Goal: Task Accomplishment & Management: Manage account settings

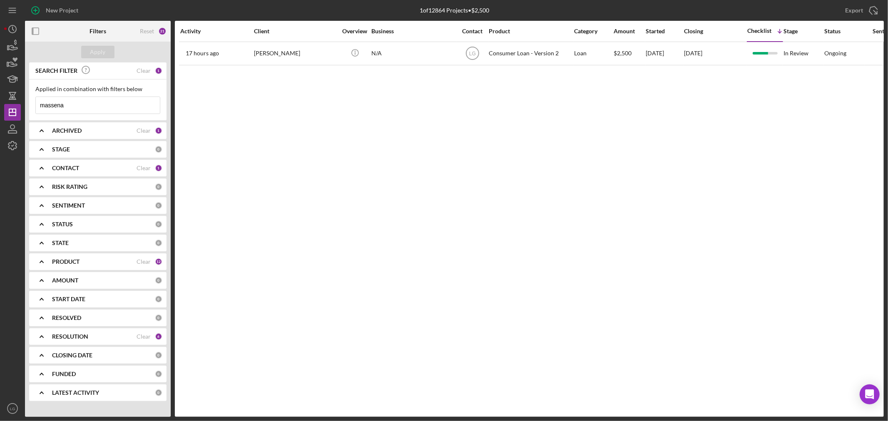
click at [114, 108] on input "massena" at bounding box center [98, 105] width 124 height 17
click at [110, 112] on input "massena" at bounding box center [98, 105] width 124 height 17
drag, startPoint x: 75, startPoint y: 110, endPoint x: -1, endPoint y: 115, distance: 76.3
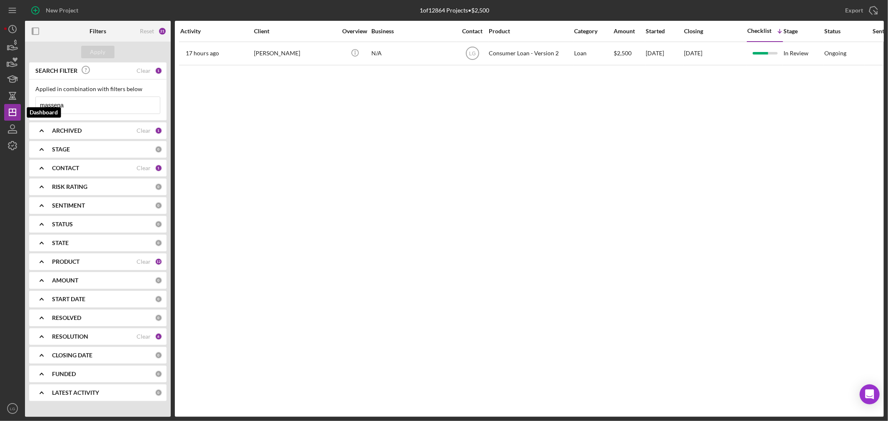
click at [0, 115] on html "New Project 1 of 12864 Projects • $2,500 massena Export Icon/Export Filters Res…" at bounding box center [444, 210] width 888 height 421
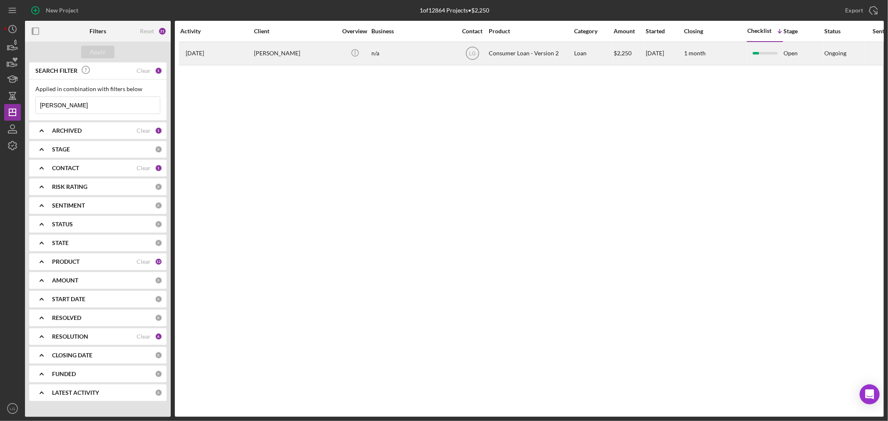
type input "[PERSON_NAME]"
click at [244, 57] on div "[DATE] [PERSON_NAME]" at bounding box center [216, 53] width 73 height 22
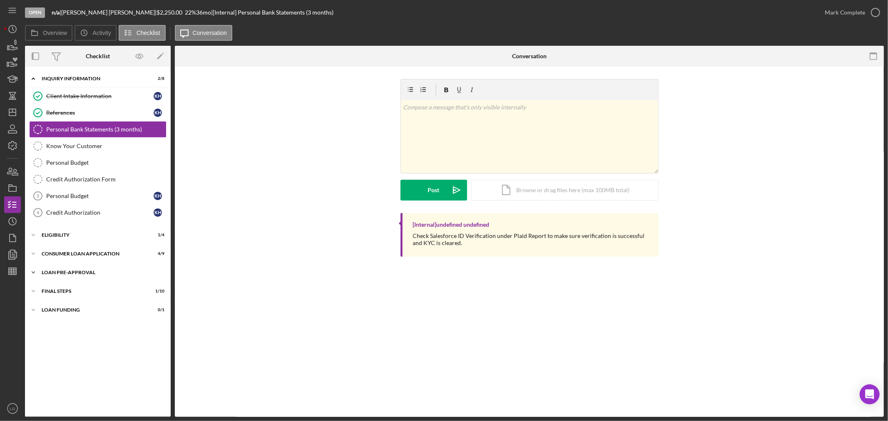
click at [143, 273] on div "Loan Pre-Approval" at bounding box center [101, 272] width 119 height 5
click at [131, 330] on div "FINAL STEPS" at bounding box center [101, 329] width 119 height 5
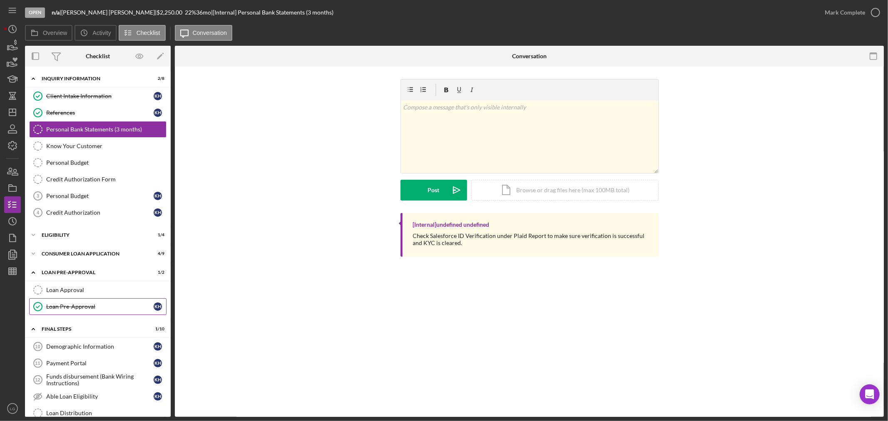
scroll to position [117, 0]
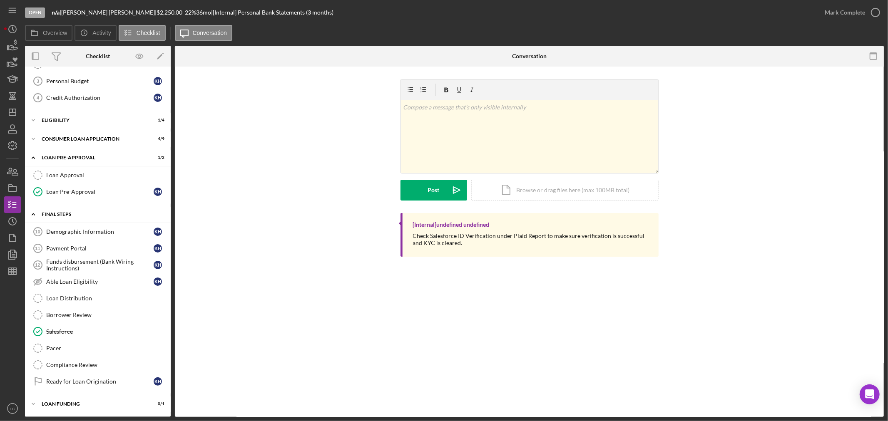
click at [102, 222] on div "Icon/Expander FINAL STEPS 1 / 10" at bounding box center [98, 214] width 146 height 17
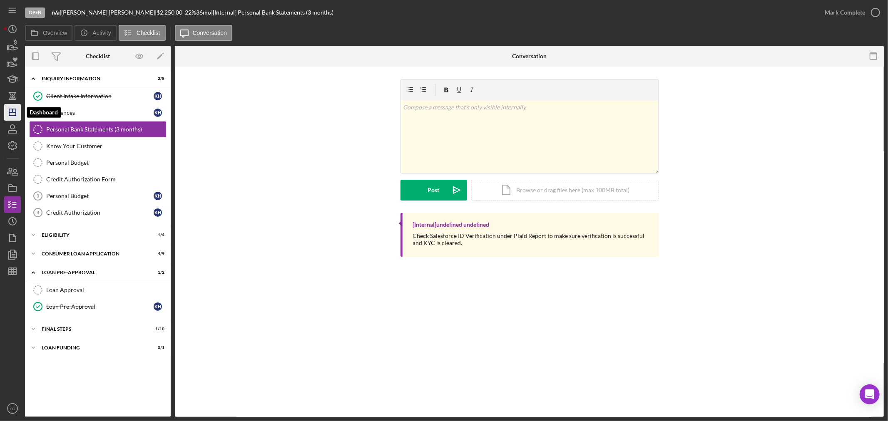
click at [14, 107] on icon "Icon/Dashboard" at bounding box center [12, 112] width 21 height 21
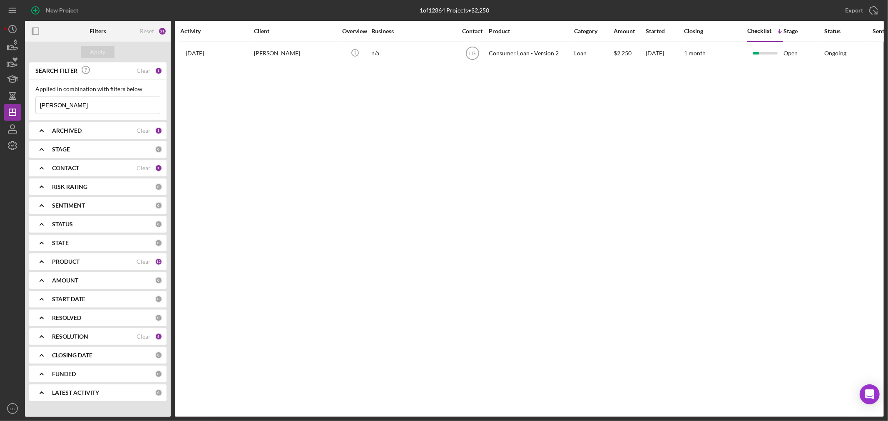
click at [71, 103] on input "[PERSON_NAME]" at bounding box center [98, 105] width 124 height 17
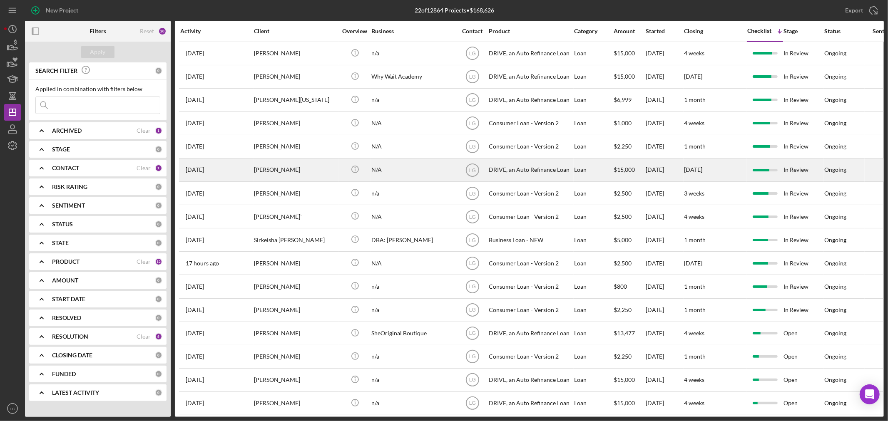
click at [270, 169] on div "[PERSON_NAME]" at bounding box center [295, 170] width 83 height 22
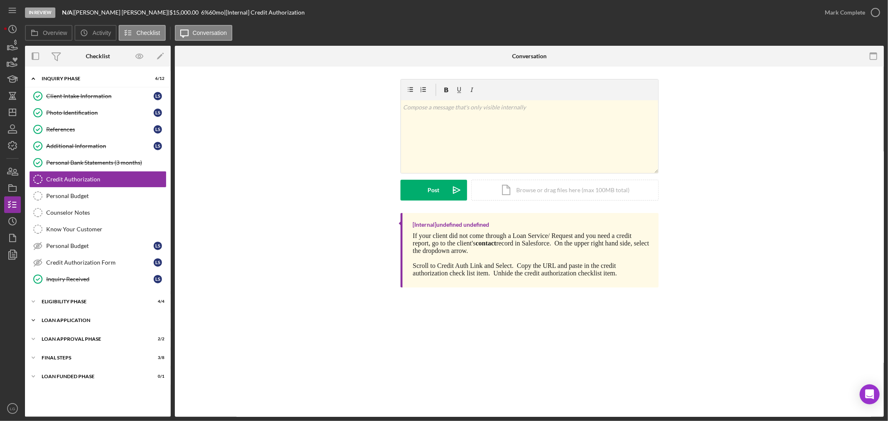
click at [152, 325] on div "Icon/Expander Loan Application 13 / 15" at bounding box center [98, 320] width 146 height 17
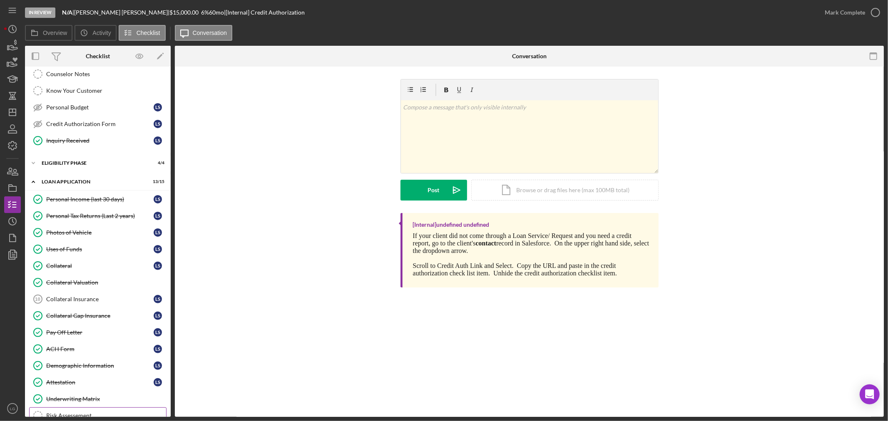
scroll to position [229, 0]
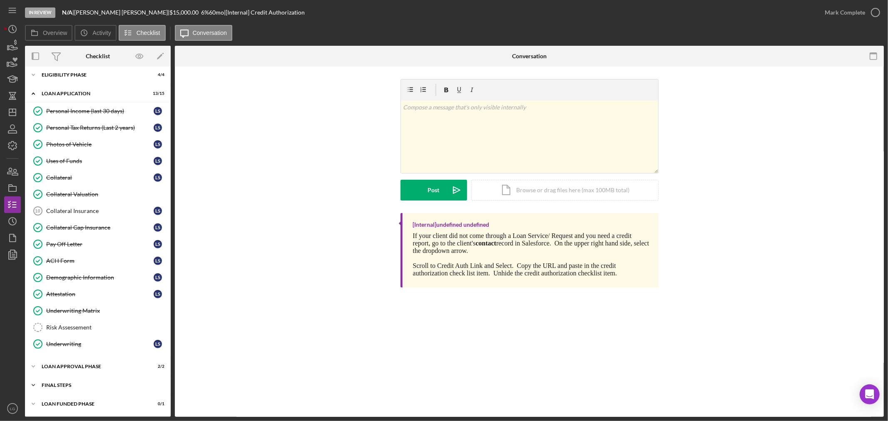
click at [97, 380] on div "Icon/Expander FINAL STEPS 3 / 8" at bounding box center [98, 385] width 146 height 17
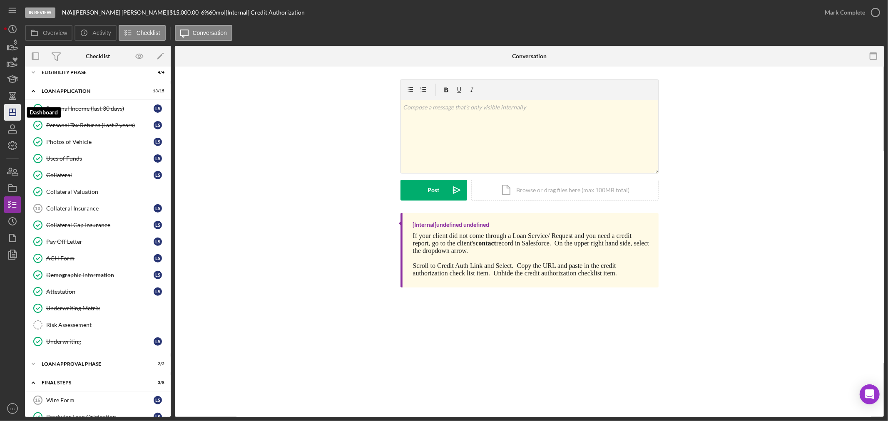
click at [14, 116] on polygon "button" at bounding box center [12, 112] width 7 height 7
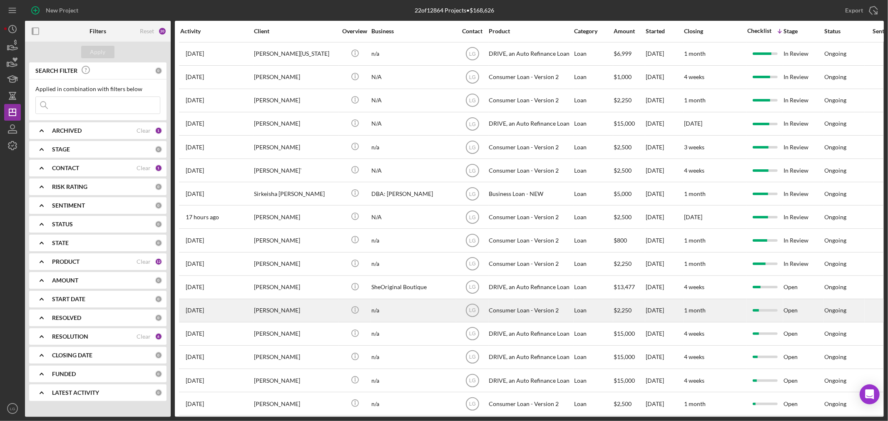
scroll to position [157, 0]
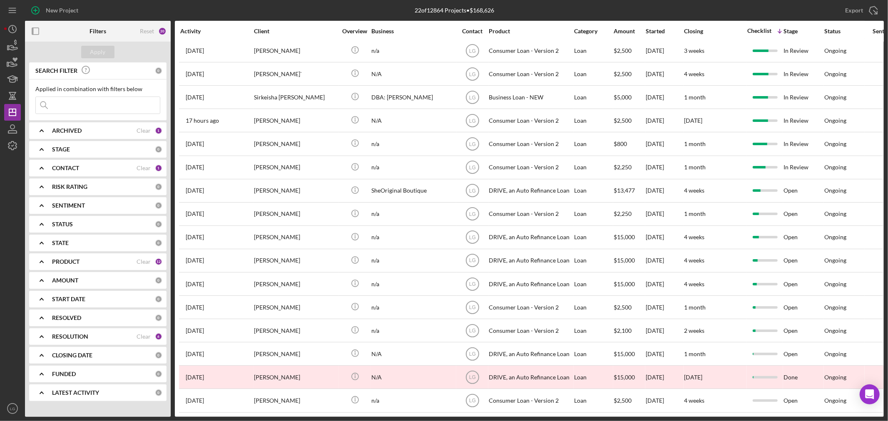
click at [73, 259] on b "PRODUCT" at bounding box center [65, 262] width 27 height 7
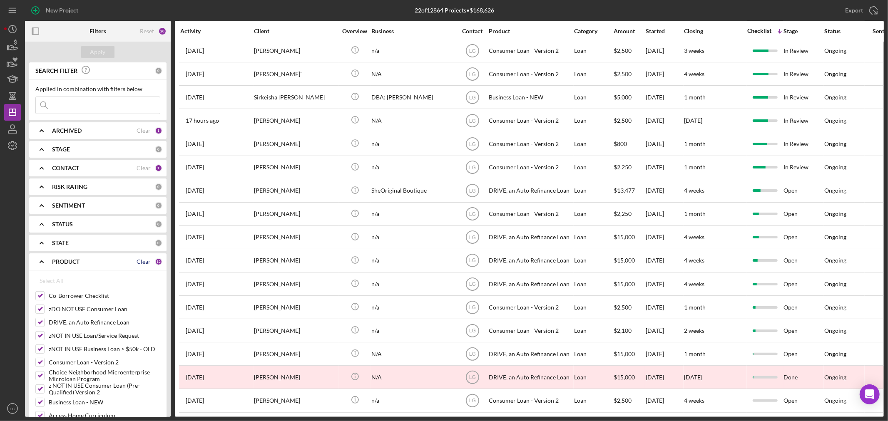
click at [140, 263] on div "Clear" at bounding box center [144, 262] width 14 height 7
checkbox input "false"
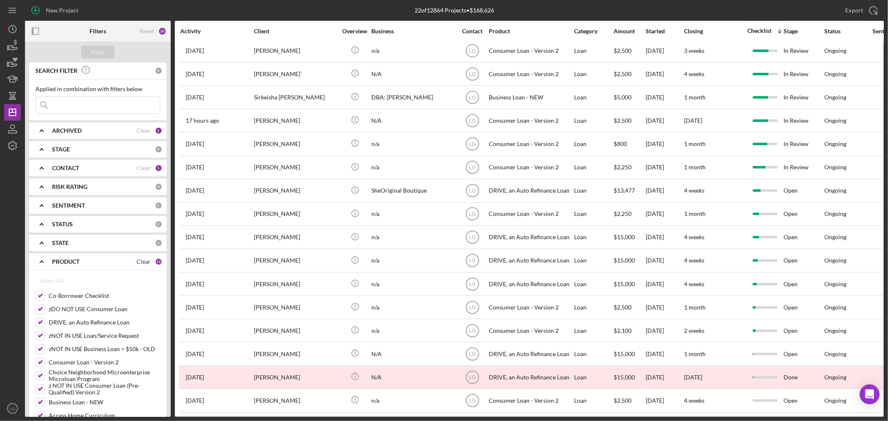
checkbox input "false"
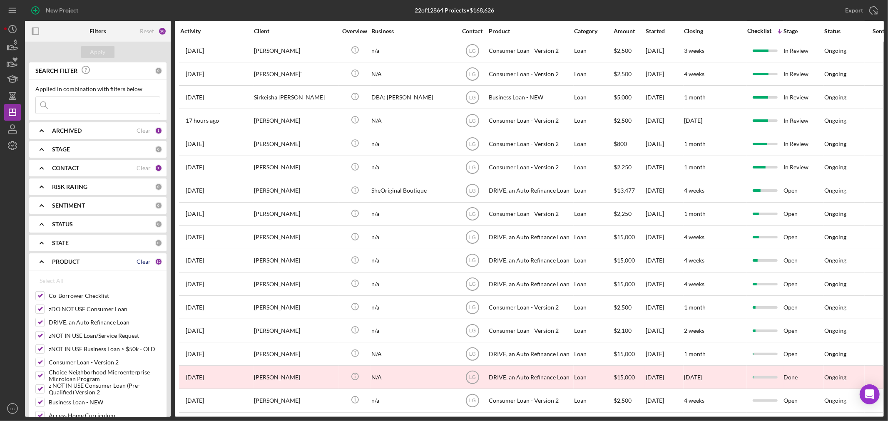
checkbox input "false"
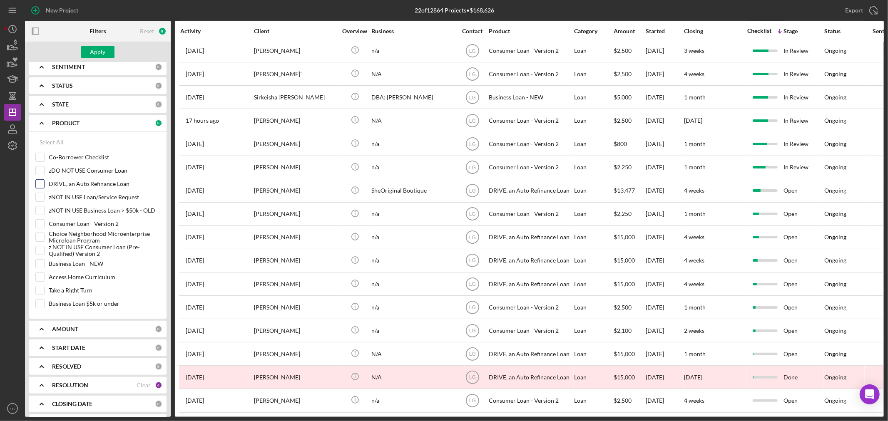
click at [40, 186] on input "DRIVE, an Auto Refinance Loan" at bounding box center [40, 184] width 8 height 8
checkbox input "true"
click at [88, 49] on button "Apply" at bounding box center [97, 52] width 33 height 12
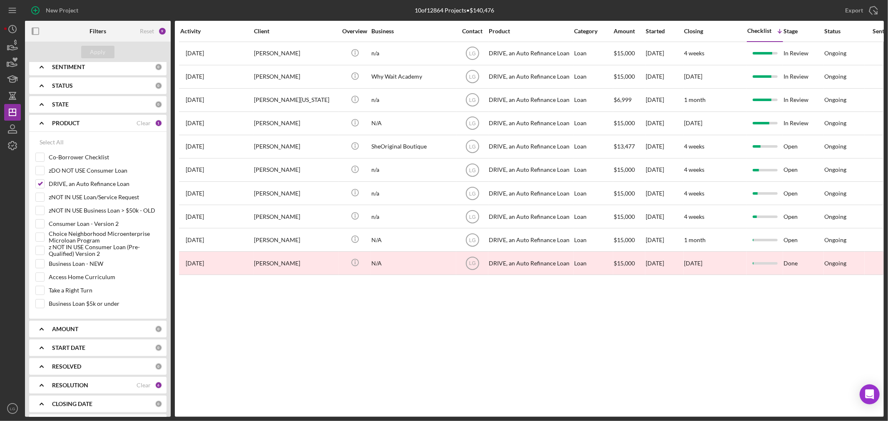
scroll to position [0, 0]
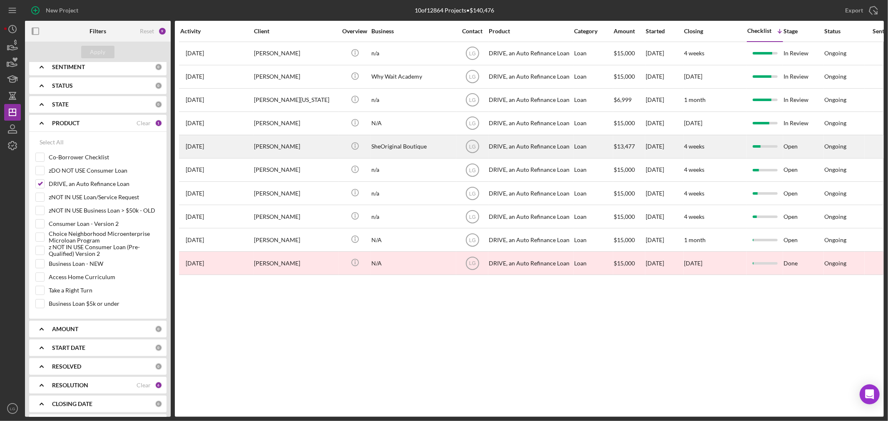
click at [292, 138] on div "[PERSON_NAME]" at bounding box center [295, 147] width 83 height 22
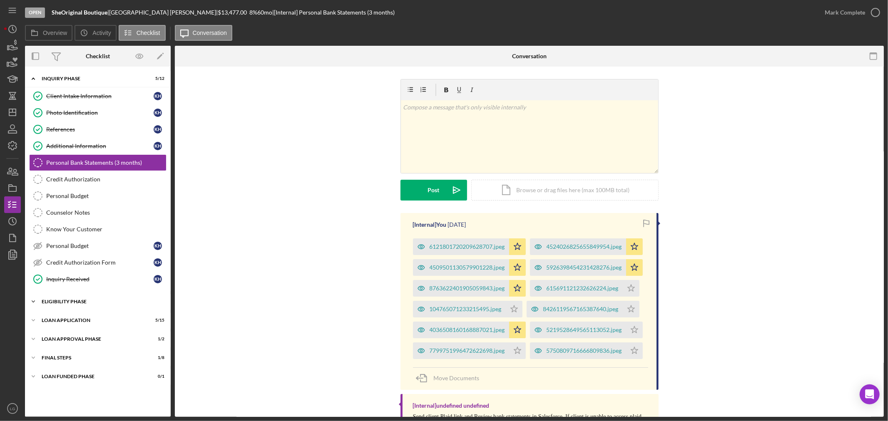
click at [125, 302] on div "Eligibility Phase" at bounding box center [101, 301] width 119 height 5
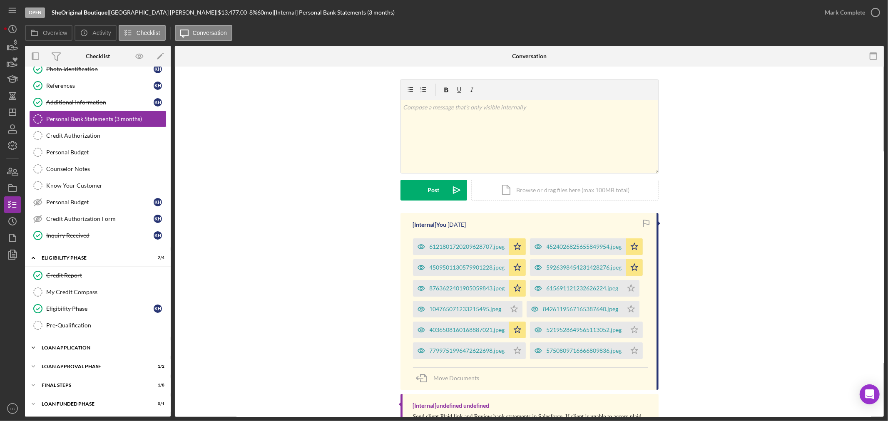
click at [124, 347] on div "Loan Application" at bounding box center [101, 348] width 119 height 5
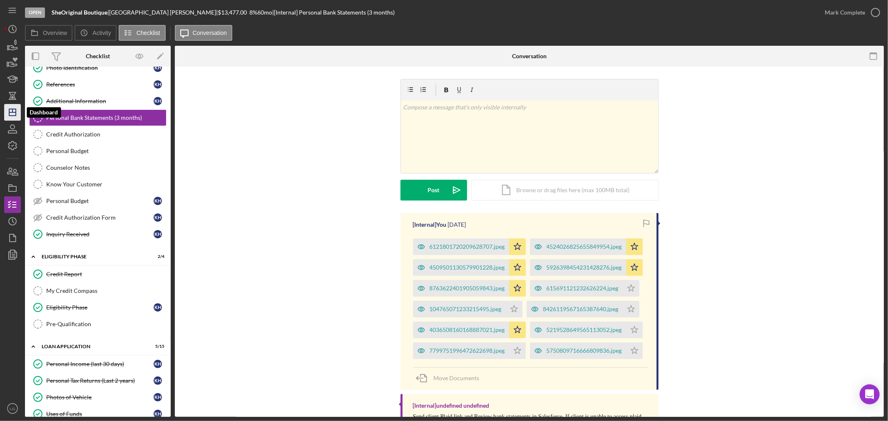
click at [14, 109] on polygon "button" at bounding box center [12, 112] width 7 height 7
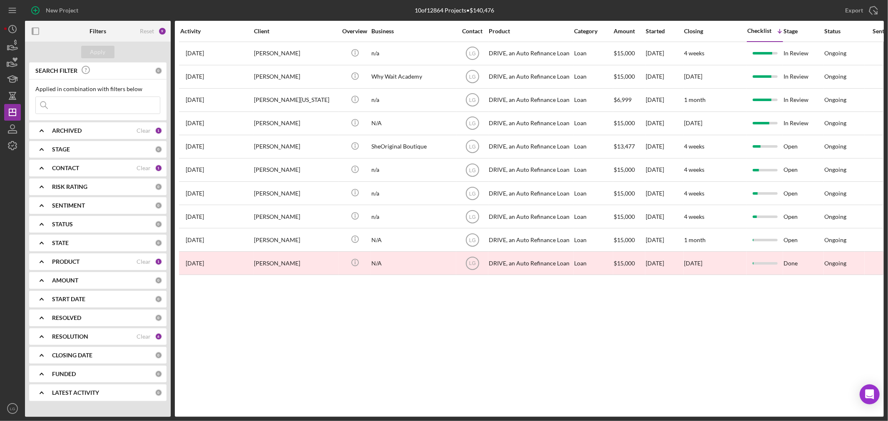
click at [52, 262] on b "PRODUCT" at bounding box center [65, 262] width 27 height 7
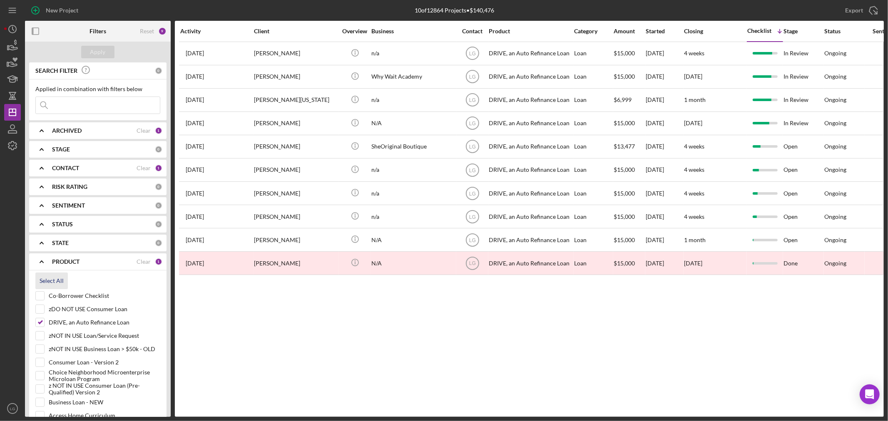
click at [48, 281] on div "Select All" at bounding box center [52, 281] width 24 height 17
checkbox input "true"
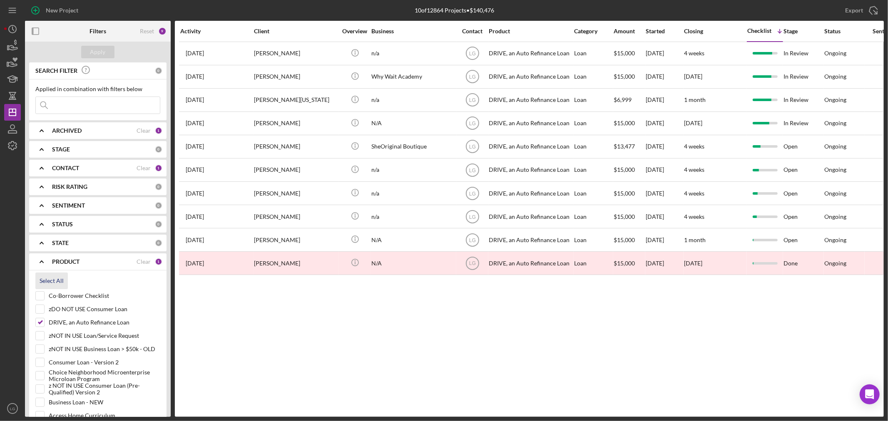
checkbox input "true"
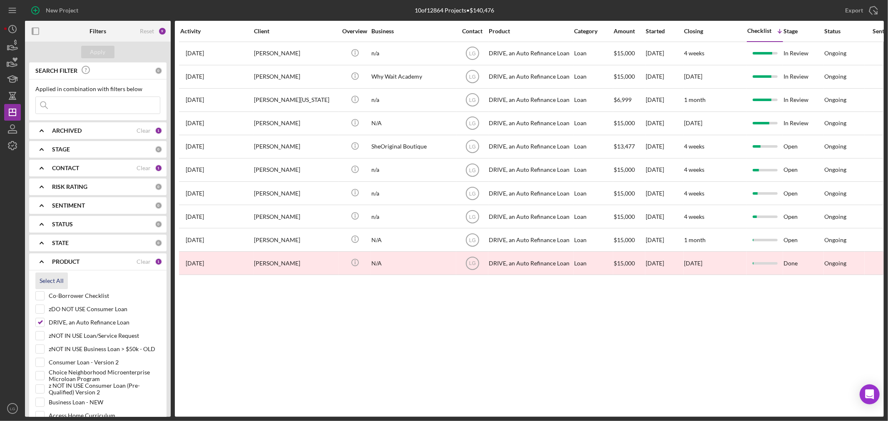
checkbox input "true"
click at [92, 45] on div "Apply" at bounding box center [98, 52] width 146 height 21
click at [94, 49] on div "Apply" at bounding box center [97, 52] width 15 height 12
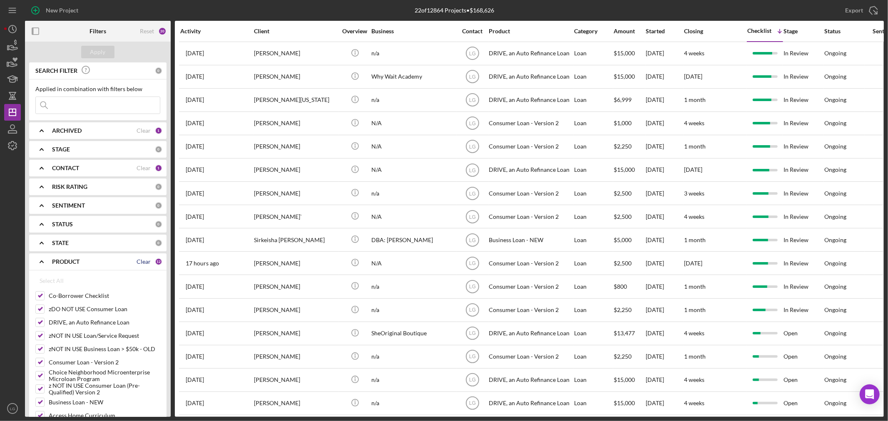
click at [142, 260] on div "Clear" at bounding box center [144, 262] width 14 height 7
checkbox input "false"
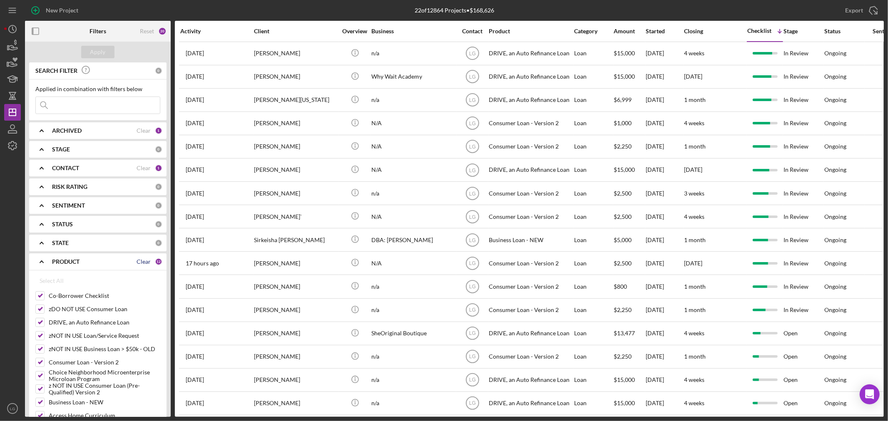
checkbox input "false"
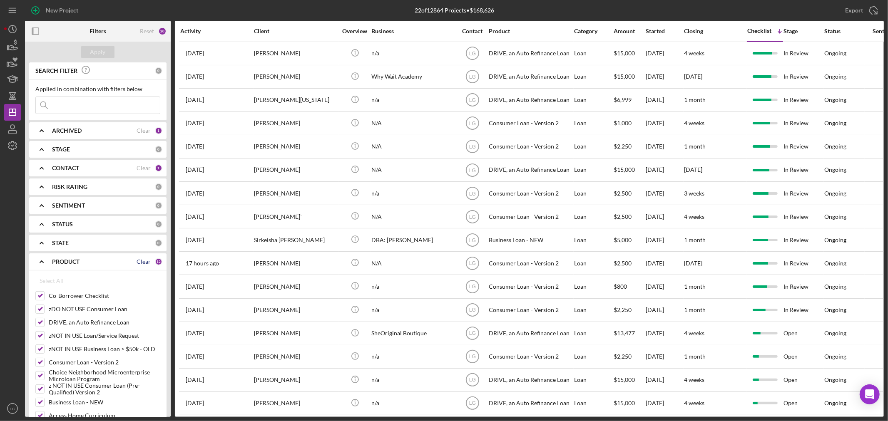
checkbox input "false"
click at [765, 28] on div "Checklist" at bounding box center [759, 30] width 24 height 7
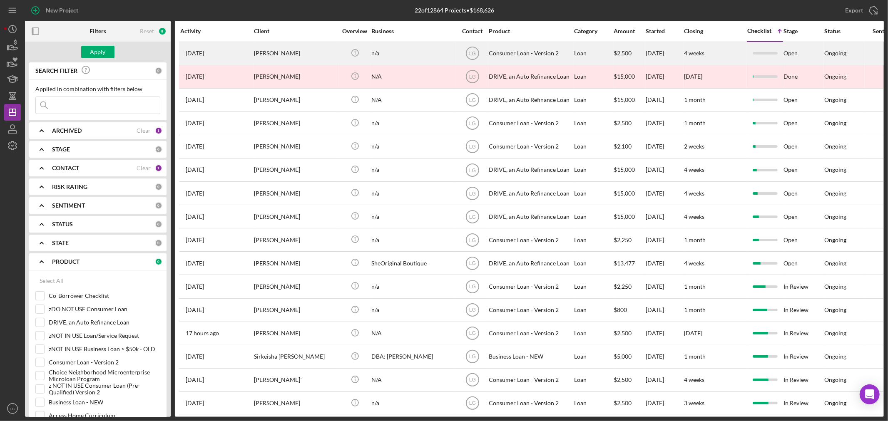
click at [321, 52] on div "[PERSON_NAME]" at bounding box center [295, 53] width 83 height 22
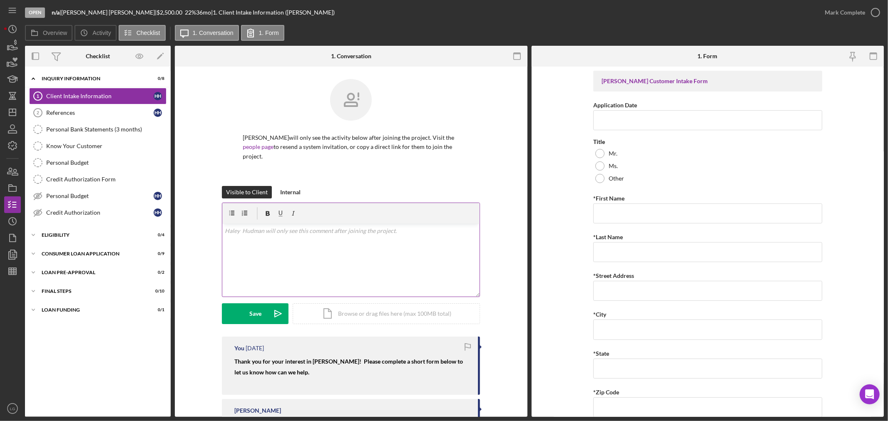
scroll to position [94, 0]
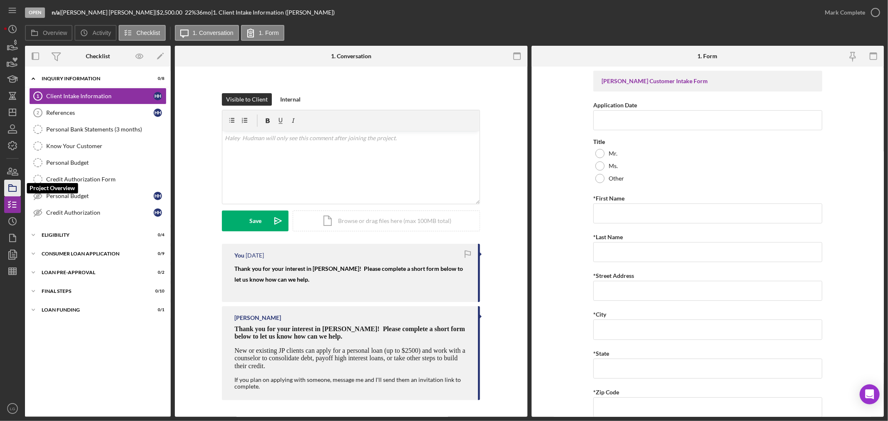
drag, startPoint x: 12, startPoint y: 189, endPoint x: 18, endPoint y: 189, distance: 6.2
click at [12, 189] on icon "button" at bounding box center [12, 188] width 21 height 21
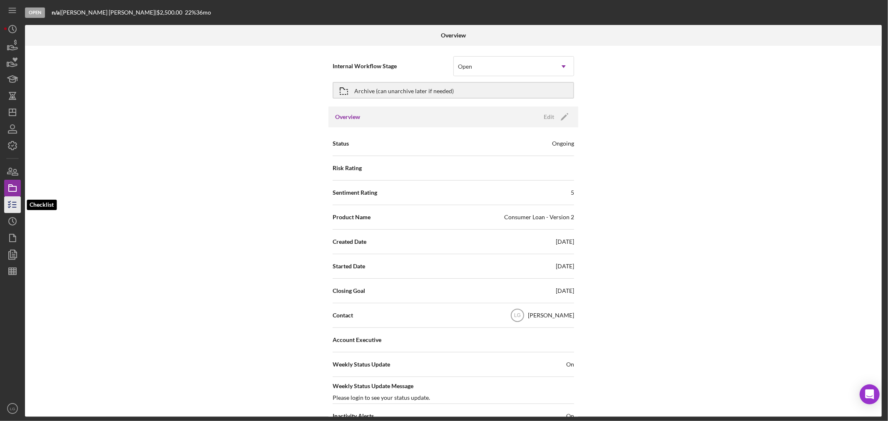
click at [17, 200] on icon "button" at bounding box center [12, 204] width 21 height 21
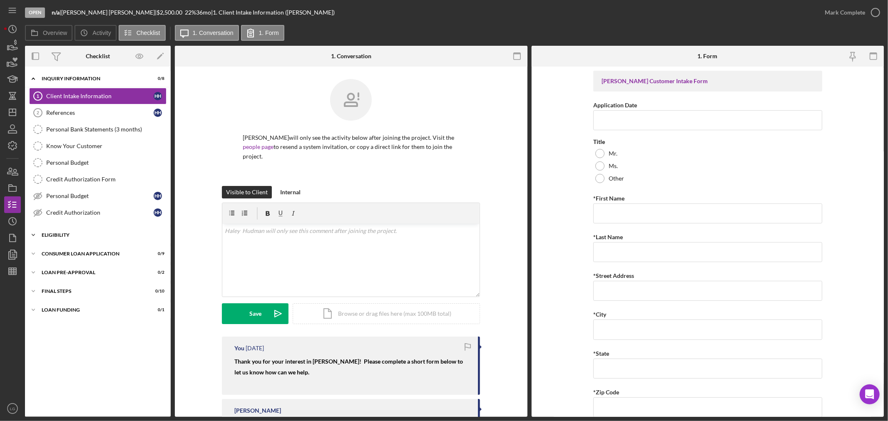
click at [65, 234] on div "Eligibility" at bounding box center [101, 235] width 119 height 5
click at [90, 290] on link "Counselor Notes Counselor Notes" at bounding box center [97, 286] width 137 height 17
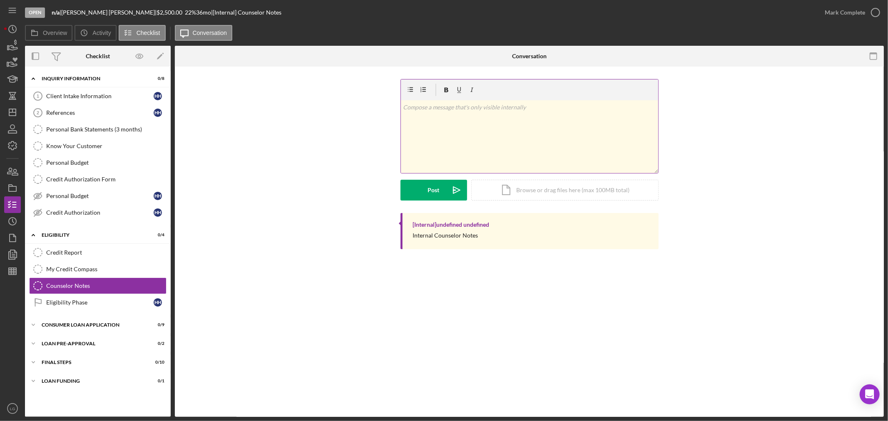
click at [501, 132] on div "v Color teal Color pink Remove color Add row above Add row below Add column bef…" at bounding box center [529, 136] width 257 height 73
click at [439, 187] on div "Post" at bounding box center [434, 190] width 12 height 21
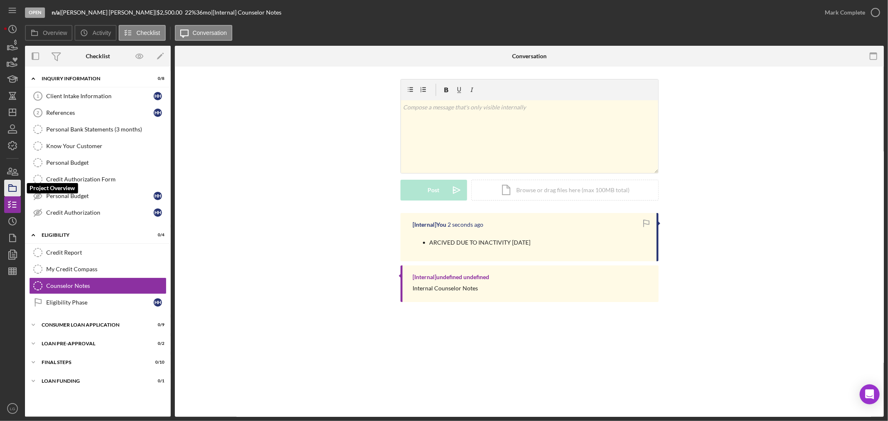
click at [9, 185] on polygon "button" at bounding box center [11, 186] width 4 height 2
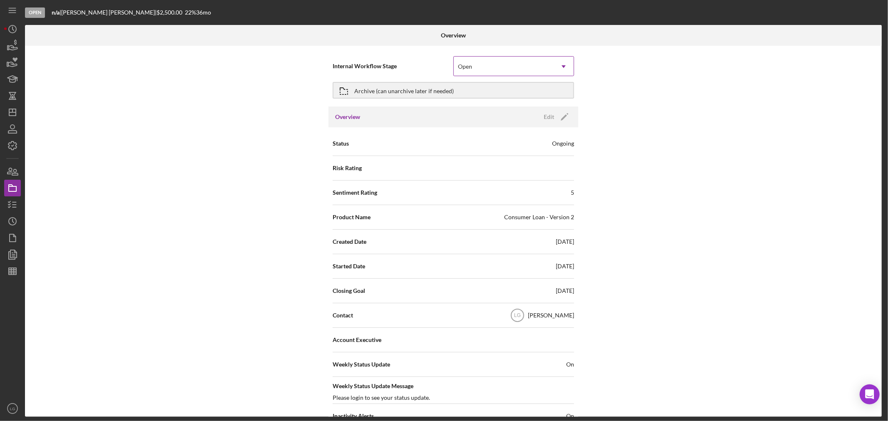
click at [499, 64] on div "Open" at bounding box center [504, 66] width 100 height 19
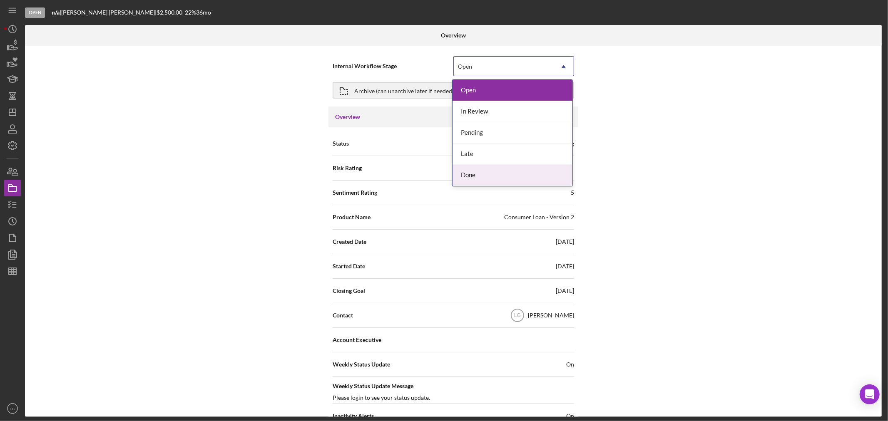
click at [483, 169] on div "Done" at bounding box center [512, 175] width 120 height 21
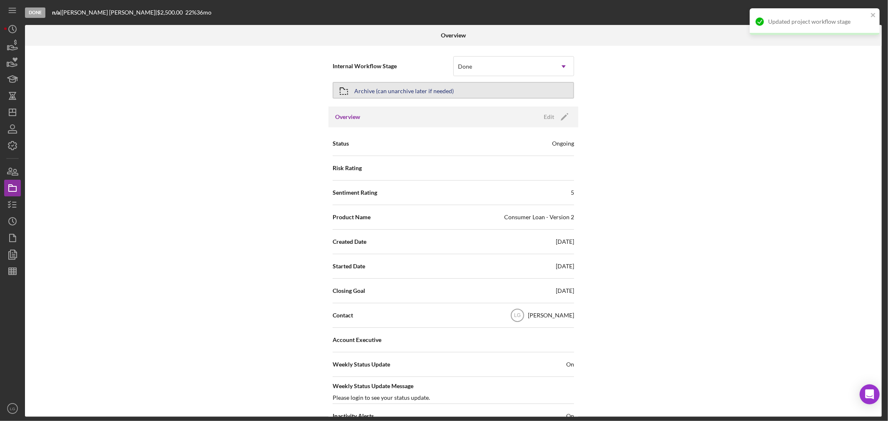
click at [449, 85] on div "Archive (can unarchive later if needed)" at bounding box center [403, 90] width 99 height 15
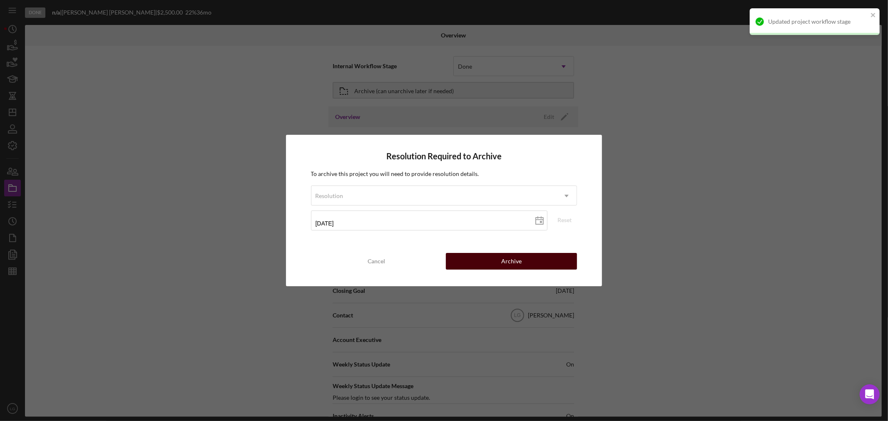
click at [496, 263] on button "Archive" at bounding box center [511, 261] width 131 height 17
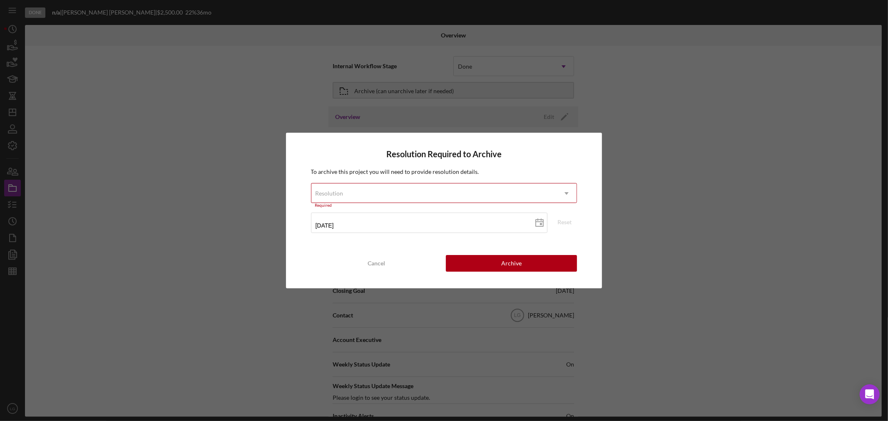
click at [448, 196] on div "Resolution" at bounding box center [434, 193] width 246 height 19
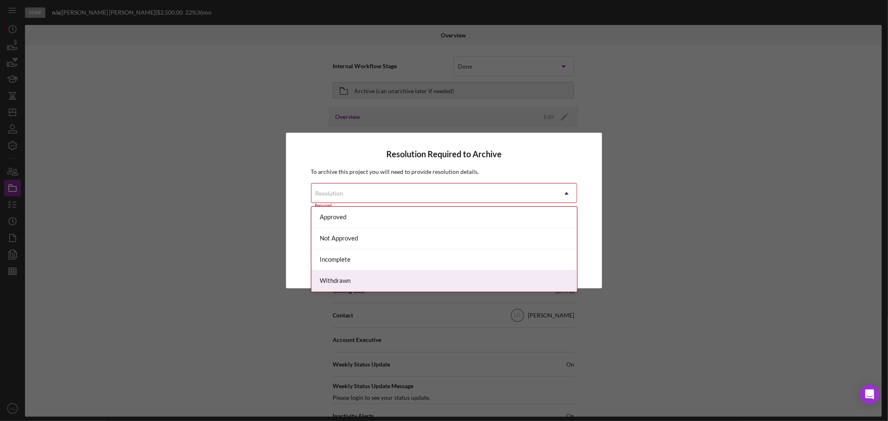
click at [347, 279] on div "Withdrawn" at bounding box center [444, 281] width 266 height 21
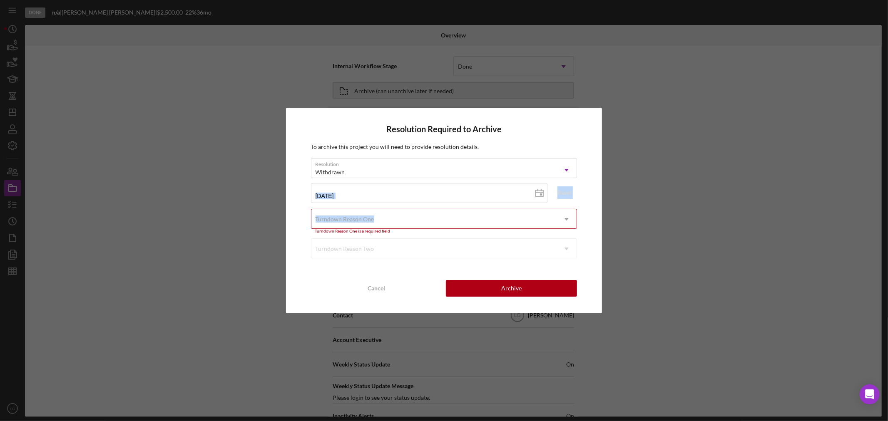
drag, startPoint x: 393, startPoint y: 206, endPoint x: 392, endPoint y: 214, distance: 8.8
click at [392, 213] on form "Resolution Withdrawn Icon/Dropdown Arrow [DATE] [DATE] Reset Turndown Reason On…" at bounding box center [444, 208] width 266 height 101
click at [390, 220] on div "Turndown Reason One" at bounding box center [434, 219] width 246 height 19
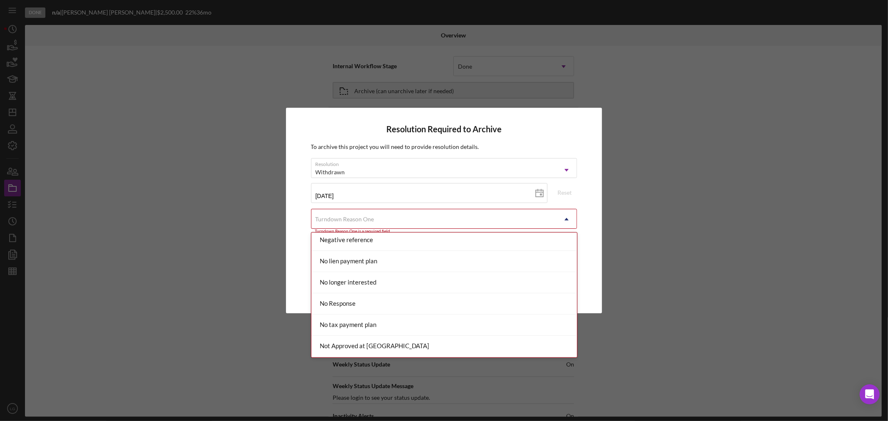
scroll to position [601, 0]
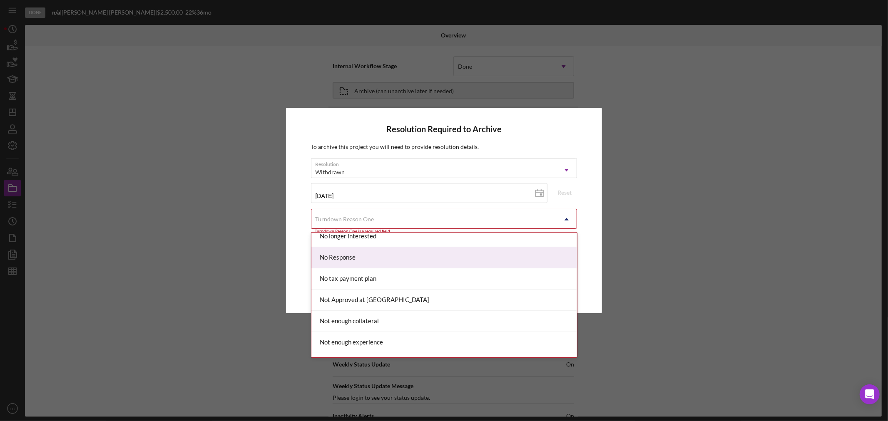
click at [382, 266] on div "No Response" at bounding box center [444, 257] width 266 height 21
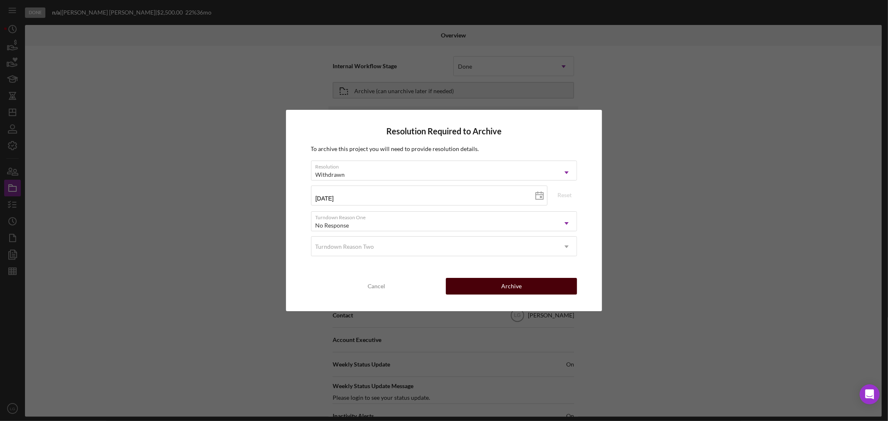
click at [465, 288] on button "Archive" at bounding box center [511, 286] width 131 height 17
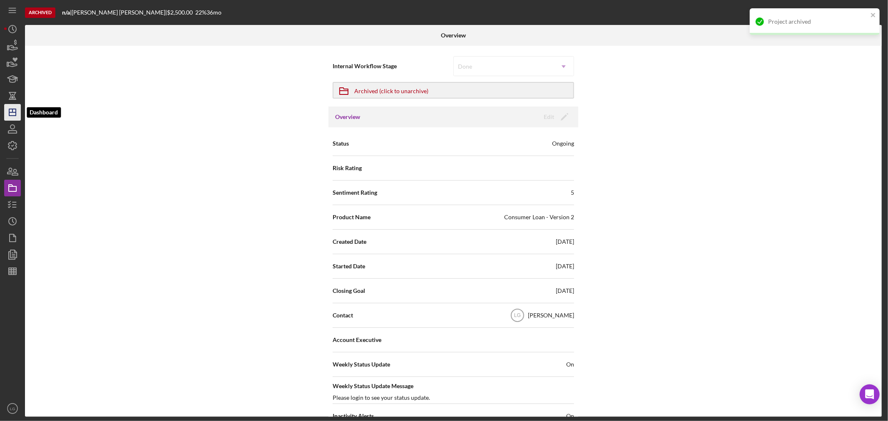
click at [15, 109] on icon "Icon/Dashboard" at bounding box center [12, 112] width 21 height 21
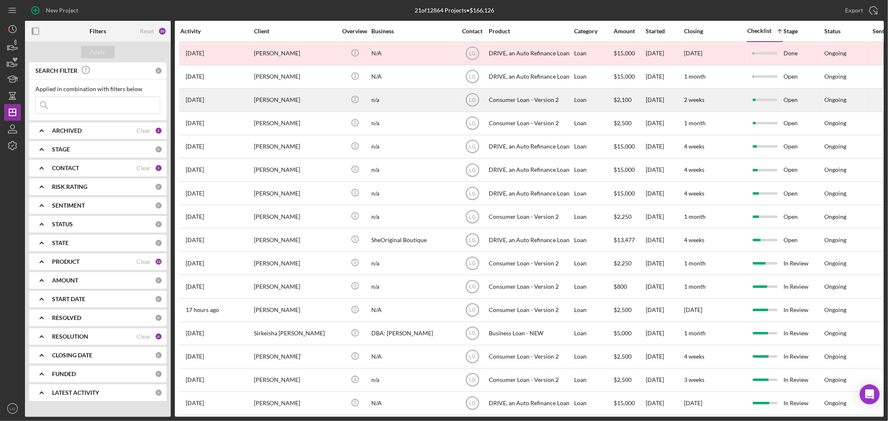
click at [421, 108] on div "n/a" at bounding box center [412, 100] width 83 height 22
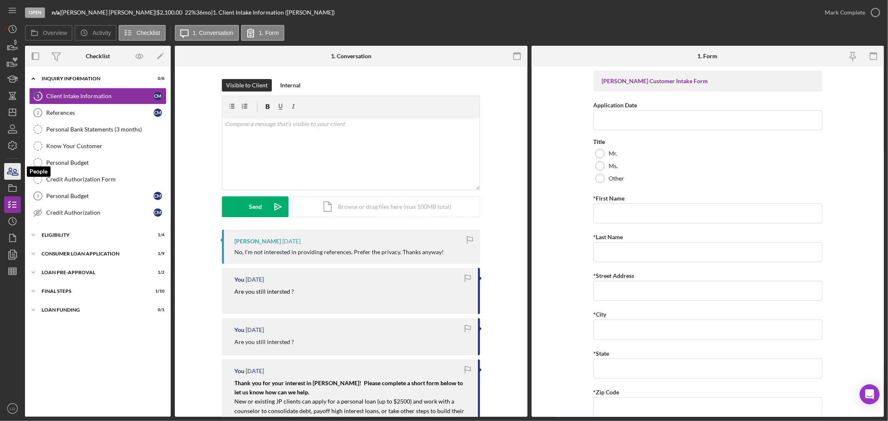
click at [14, 172] on icon "button" at bounding box center [12, 171] width 21 height 21
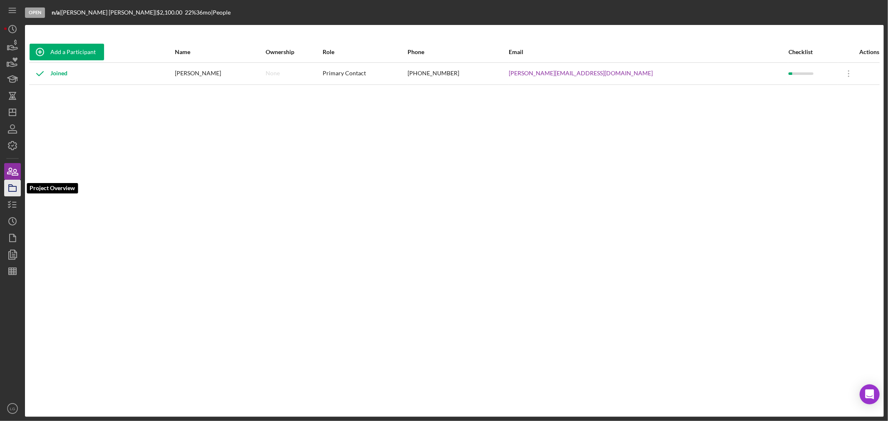
click at [9, 182] on icon "button" at bounding box center [12, 188] width 21 height 21
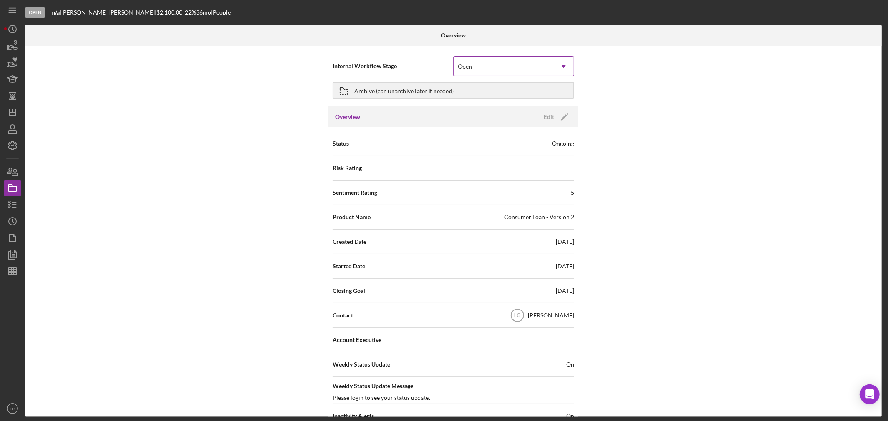
click at [499, 65] on div "Open" at bounding box center [504, 66] width 100 height 19
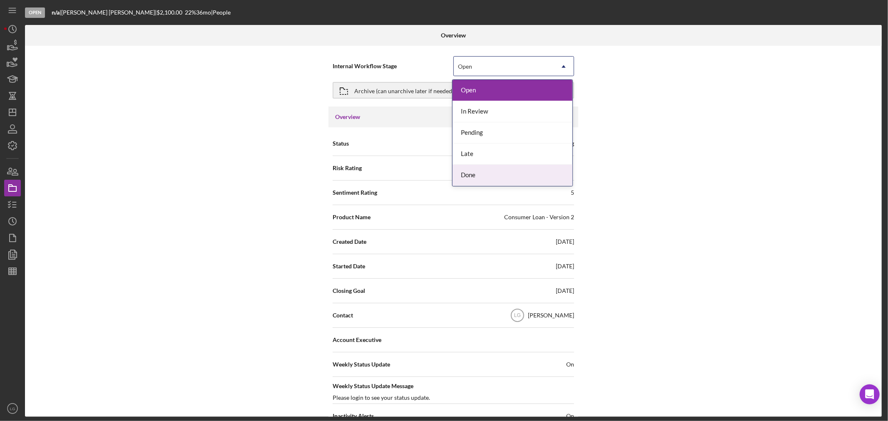
click at [486, 179] on div "Done" at bounding box center [512, 175] width 120 height 21
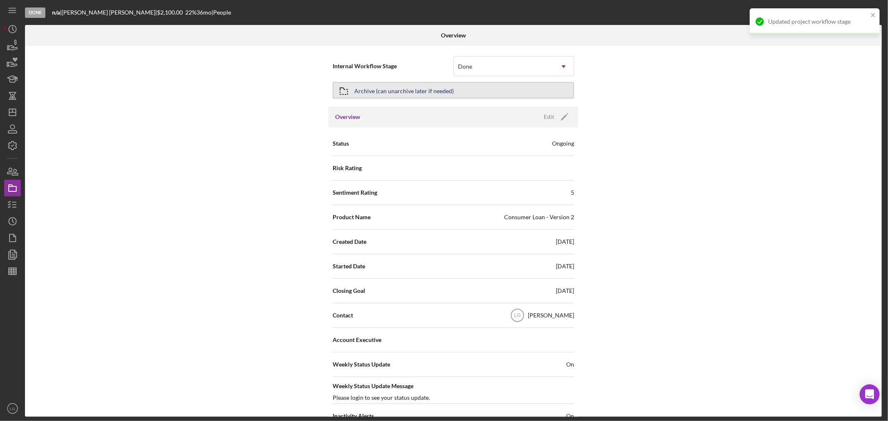
click at [480, 91] on button "Archive (can unarchive later if needed)" at bounding box center [453, 90] width 241 height 17
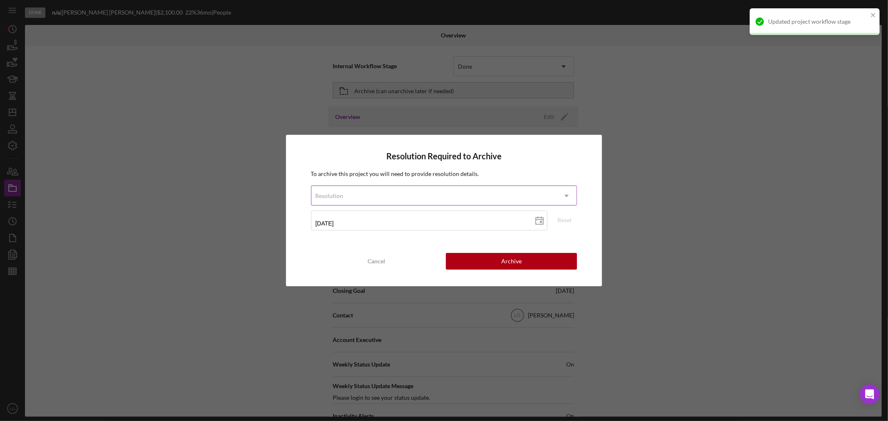
click at [413, 193] on div "Resolution" at bounding box center [434, 195] width 246 height 19
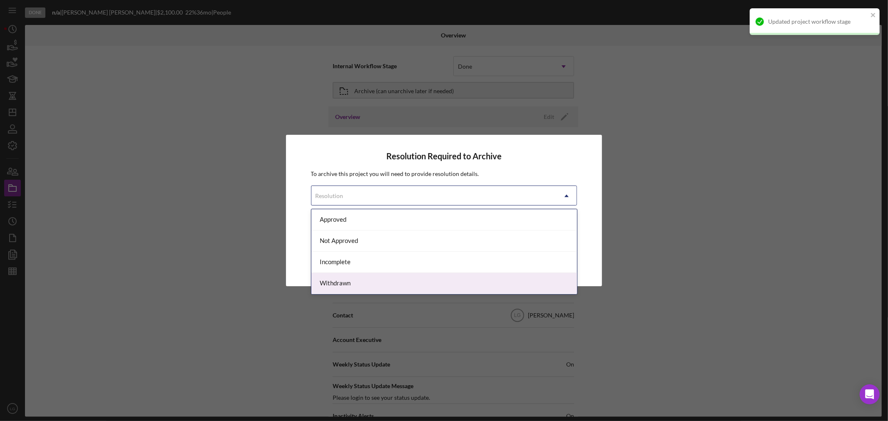
click at [344, 283] on div "Withdrawn" at bounding box center [444, 283] width 266 height 21
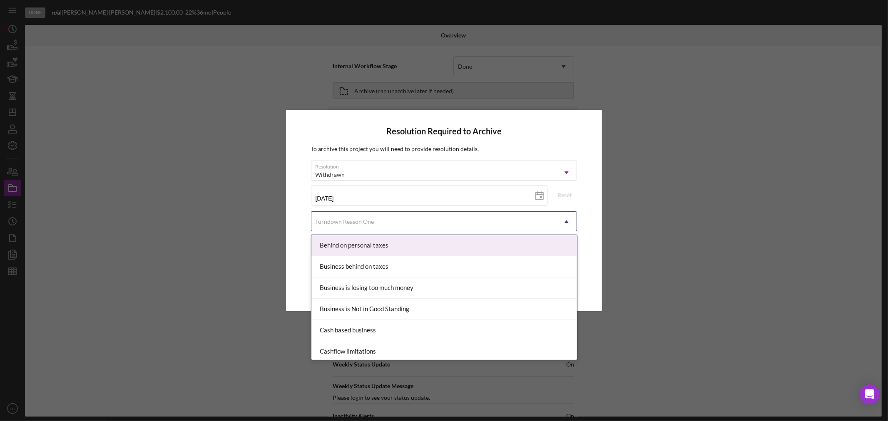
click at [351, 224] on div "Turndown Reason One" at bounding box center [345, 222] width 59 height 7
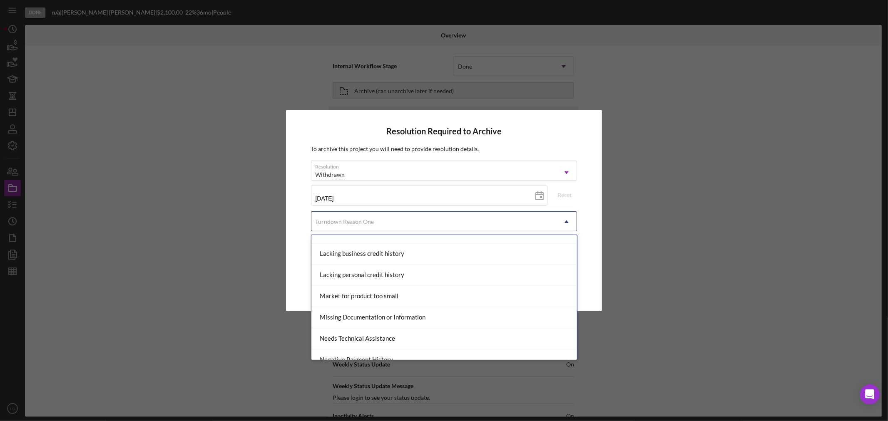
scroll to position [555, 0]
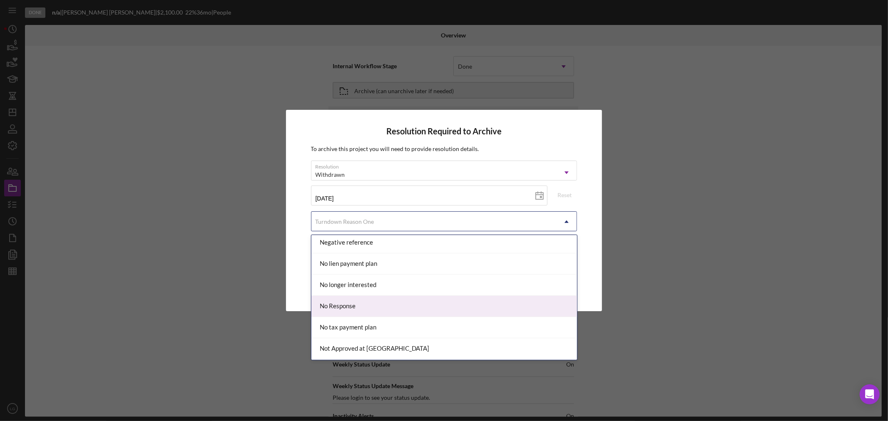
click at [349, 313] on div "No Response" at bounding box center [444, 306] width 266 height 21
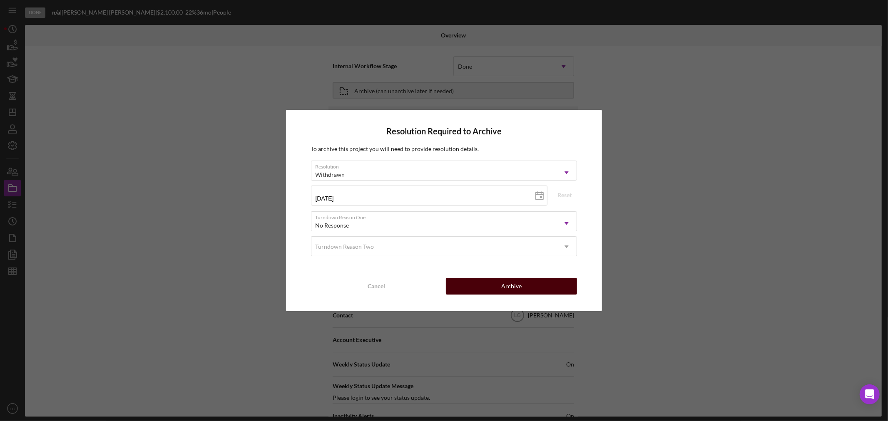
click at [509, 288] on div "Archive" at bounding box center [511, 286] width 20 height 17
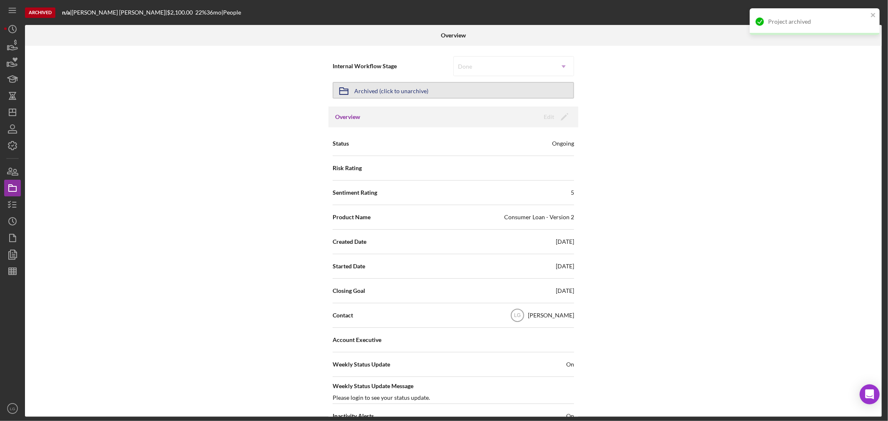
click at [371, 92] on div "Archived (click to unarchive)" at bounding box center [391, 90] width 74 height 15
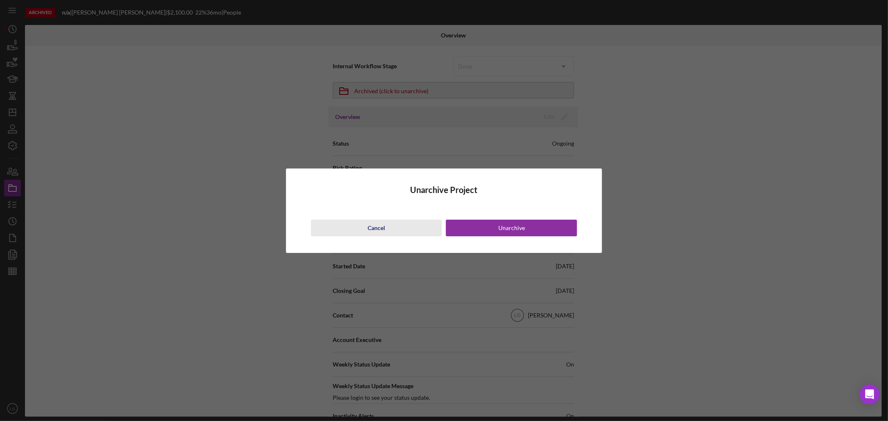
click at [389, 226] on button "Cancel" at bounding box center [376, 228] width 131 height 17
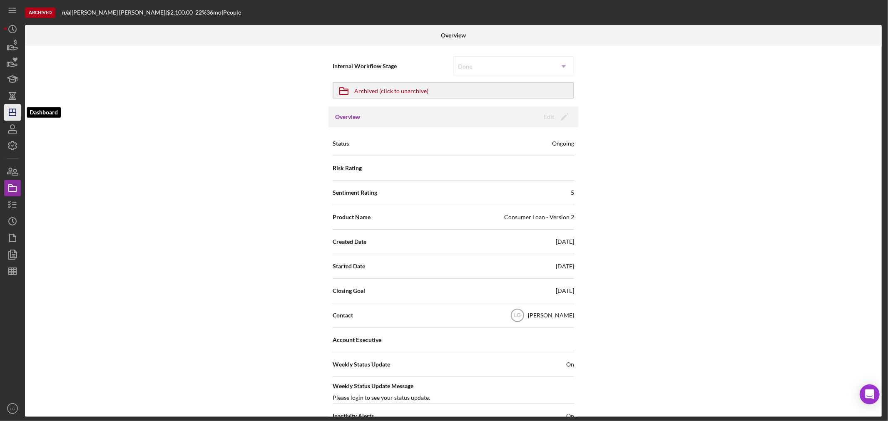
click at [10, 117] on icon "Icon/Dashboard" at bounding box center [12, 112] width 21 height 21
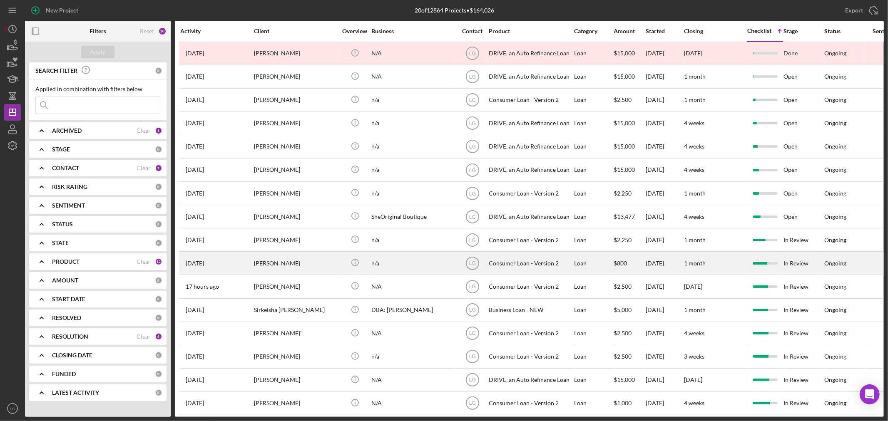
click at [419, 268] on div "n/a" at bounding box center [412, 263] width 83 height 22
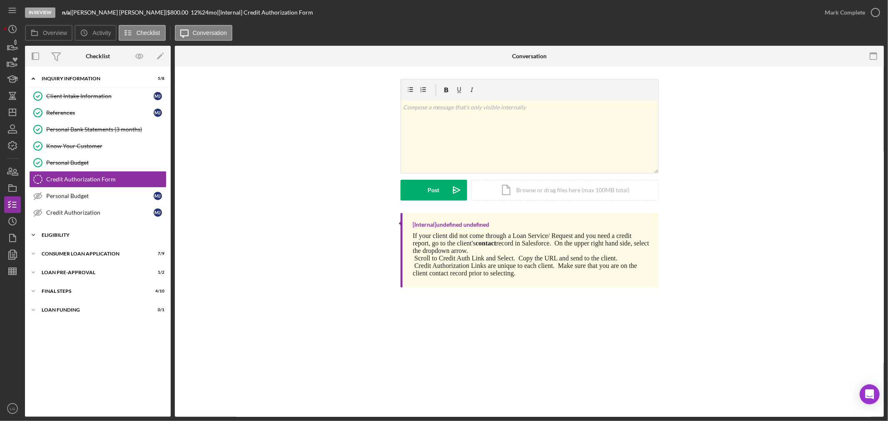
click at [73, 239] on div "Icon/Expander Eligibility 3 / 4" at bounding box center [98, 235] width 146 height 17
click at [75, 283] on div "Counselor Notes" at bounding box center [106, 286] width 120 height 7
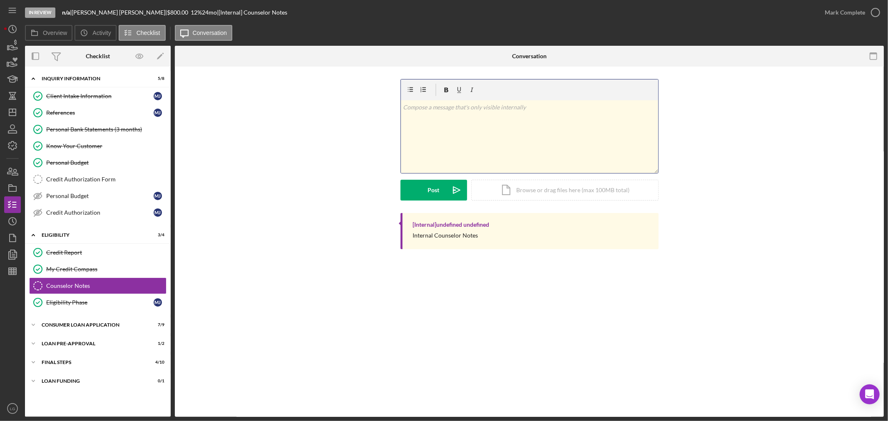
click at [505, 134] on div "v Color teal Color pink Remove color Add row above Add row below Add column bef…" at bounding box center [529, 136] width 257 height 73
click at [472, 117] on div "v Color teal Color pink Remove color Add row above Add row below Add column bef…" at bounding box center [529, 136] width 257 height 73
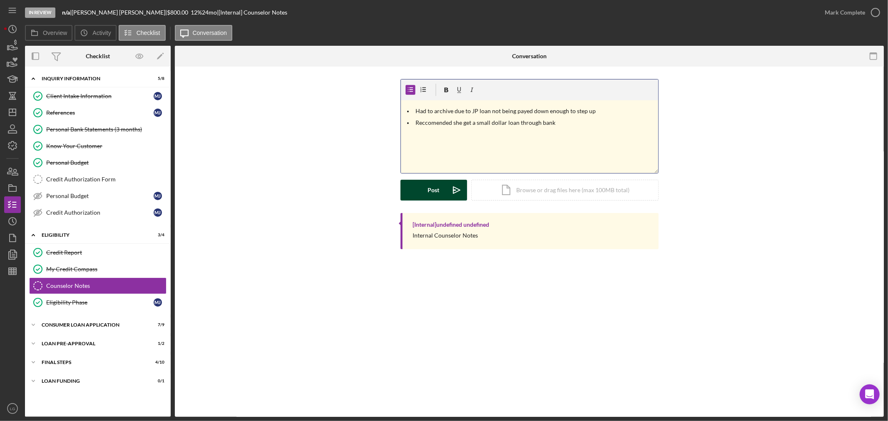
click at [428, 196] on div "Post" at bounding box center [434, 190] width 12 height 21
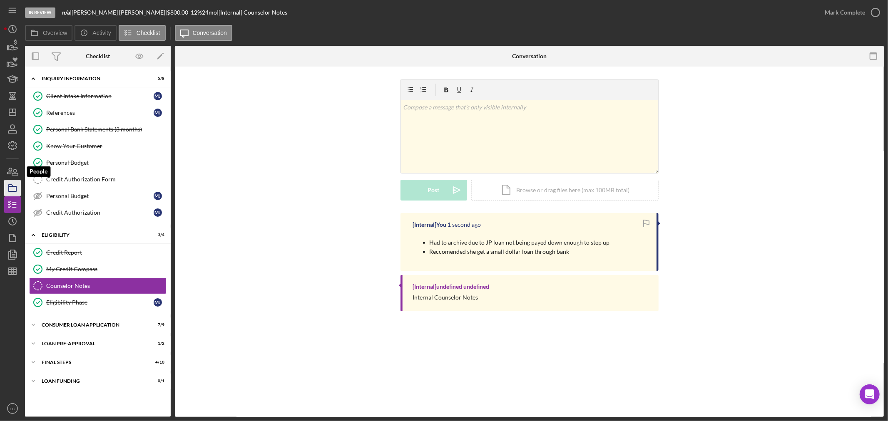
click at [16, 190] on rect "button" at bounding box center [12, 188] width 7 height 5
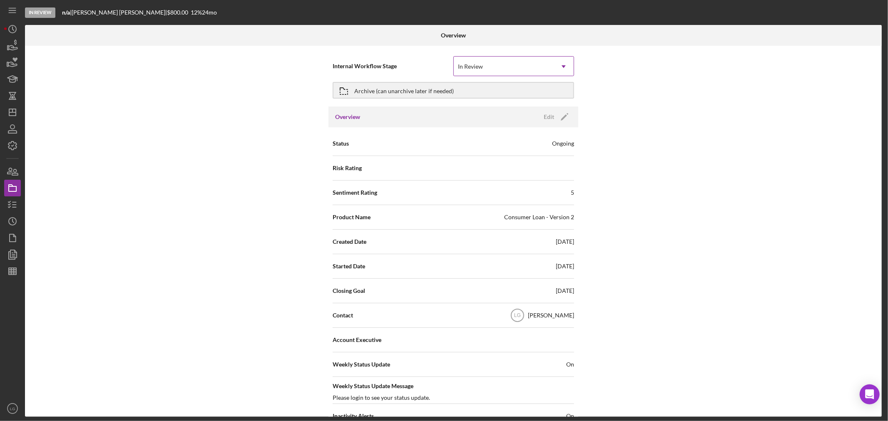
click at [507, 68] on div "In Review" at bounding box center [504, 66] width 100 height 19
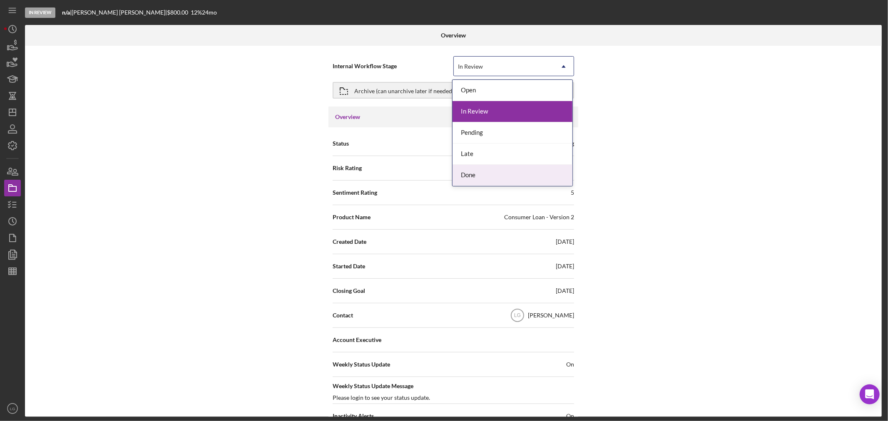
click at [476, 173] on div "Done" at bounding box center [512, 175] width 120 height 21
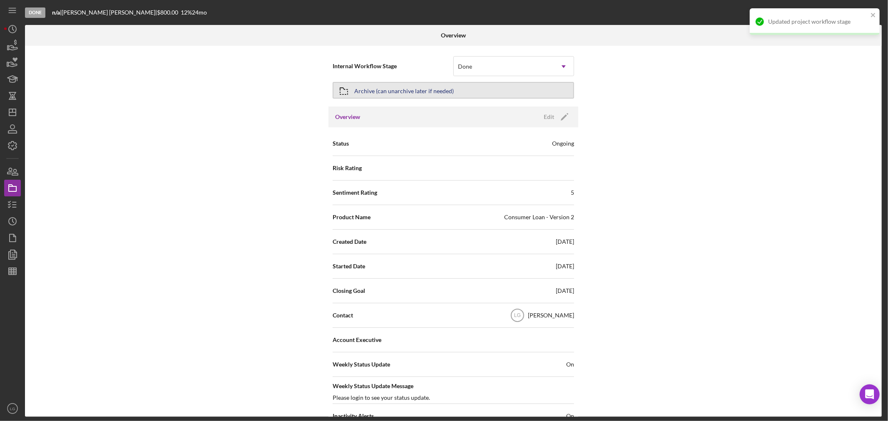
click at [448, 88] on div "Archive (can unarchive later if needed)" at bounding box center [403, 90] width 99 height 15
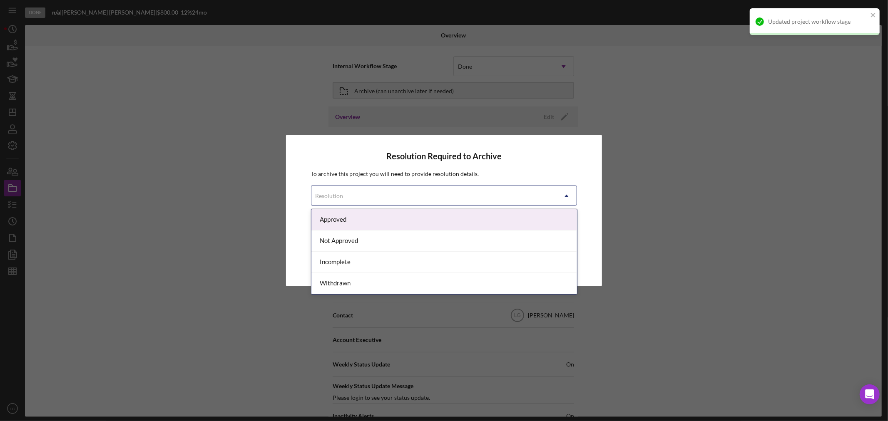
click at [433, 191] on div "Resolution" at bounding box center [434, 195] width 246 height 19
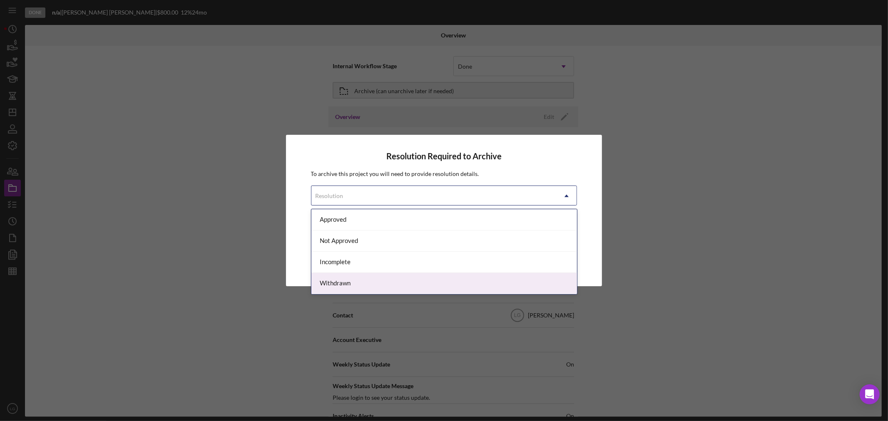
click at [348, 285] on div "Withdrawn" at bounding box center [444, 283] width 266 height 21
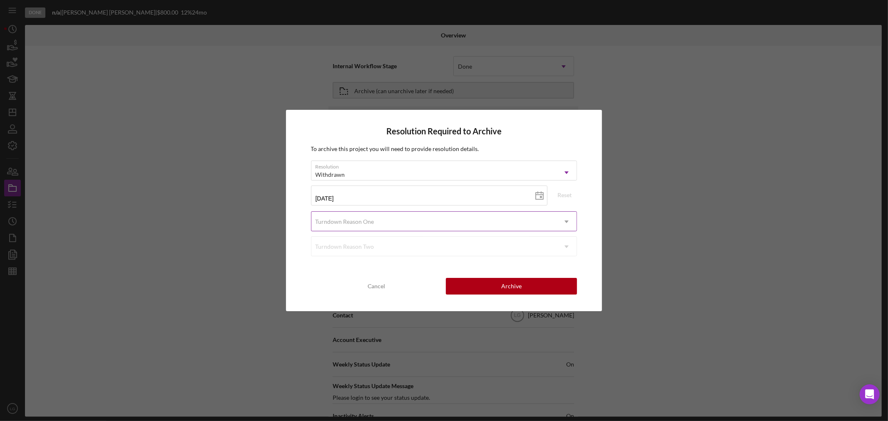
click at [338, 224] on div "Turndown Reason One" at bounding box center [345, 222] width 59 height 7
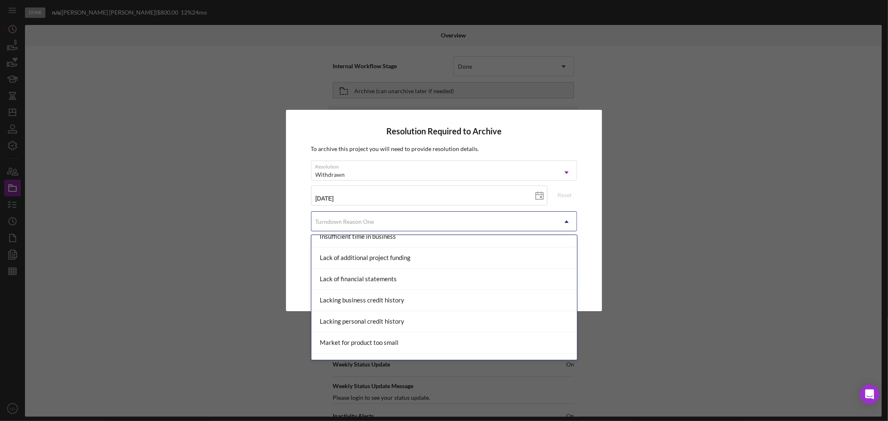
scroll to position [555, 0]
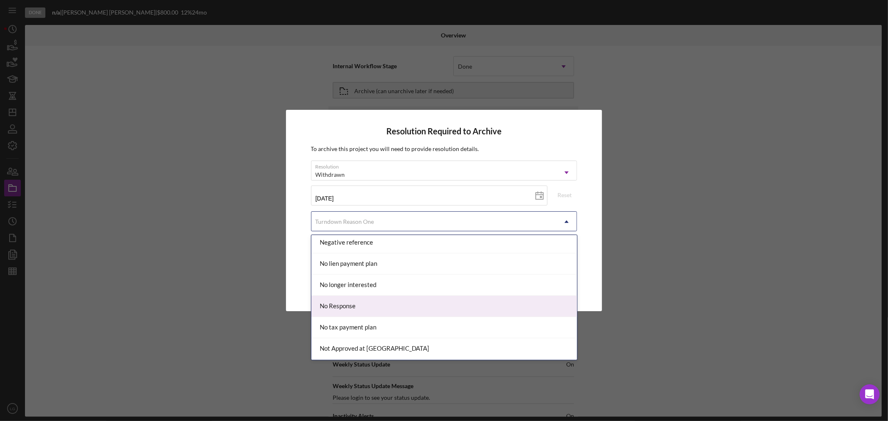
click at [346, 306] on div "No Response" at bounding box center [444, 306] width 266 height 21
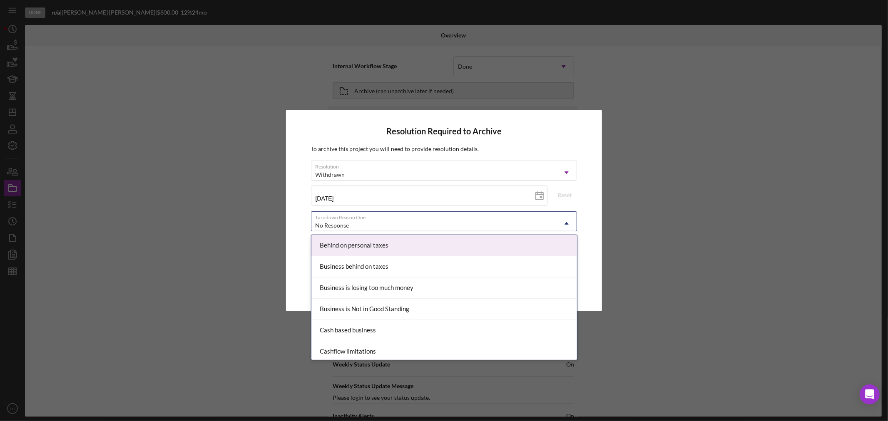
click at [393, 221] on div "No Response" at bounding box center [434, 225] width 246 height 19
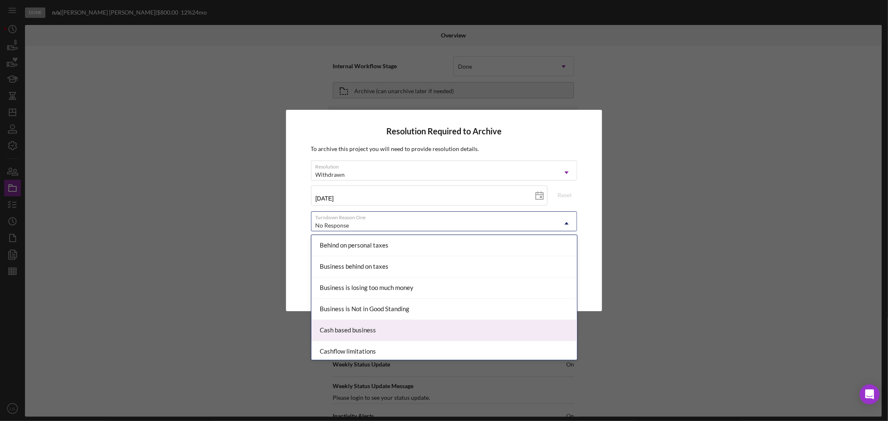
scroll to position [46, 0]
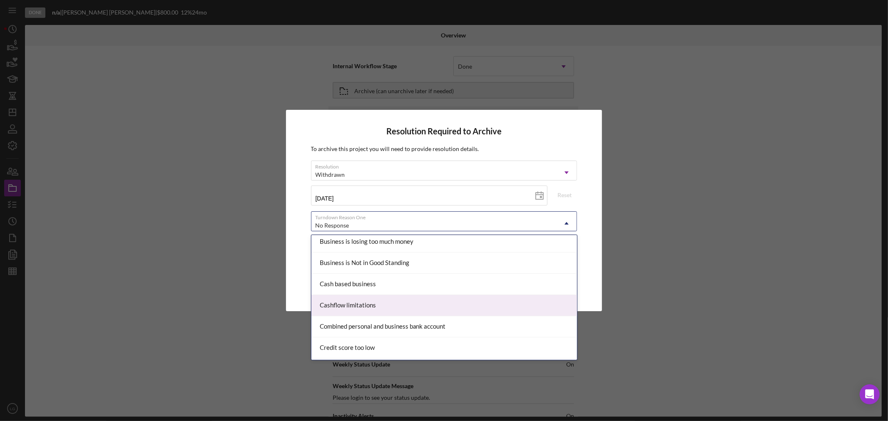
click at [380, 312] on div "Cashflow limitations" at bounding box center [444, 305] width 266 height 21
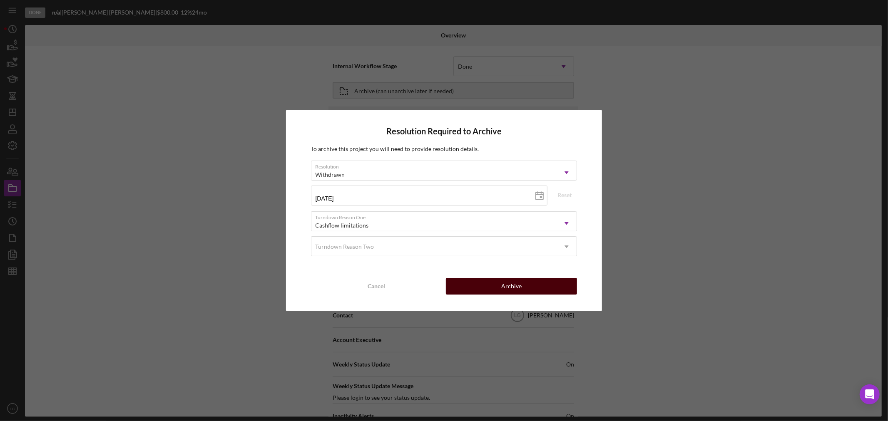
click at [467, 285] on button "Archive" at bounding box center [511, 286] width 131 height 17
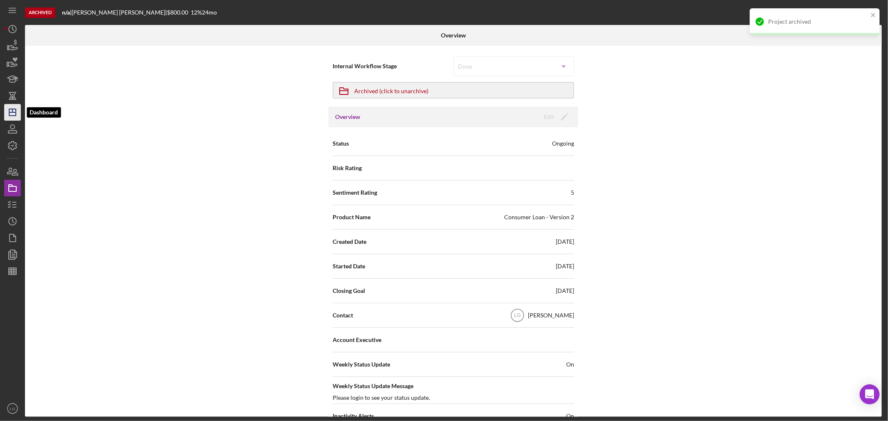
click at [11, 112] on icon "Icon/Dashboard" at bounding box center [12, 112] width 21 height 21
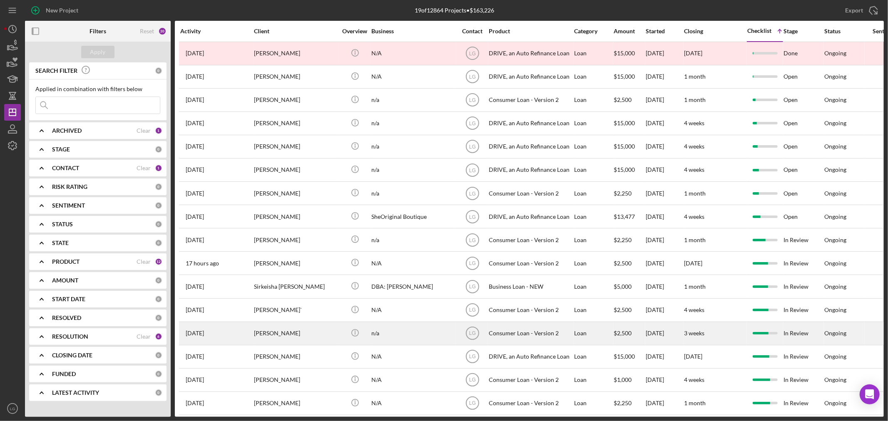
scroll to position [86, 0]
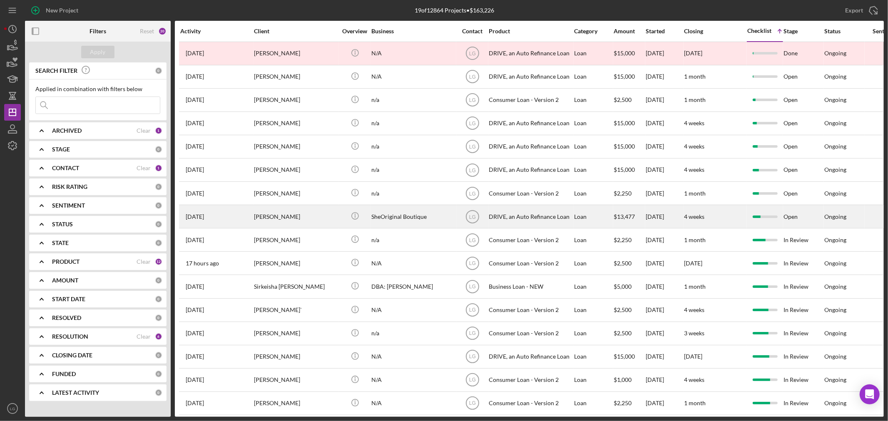
scroll to position [86, 0]
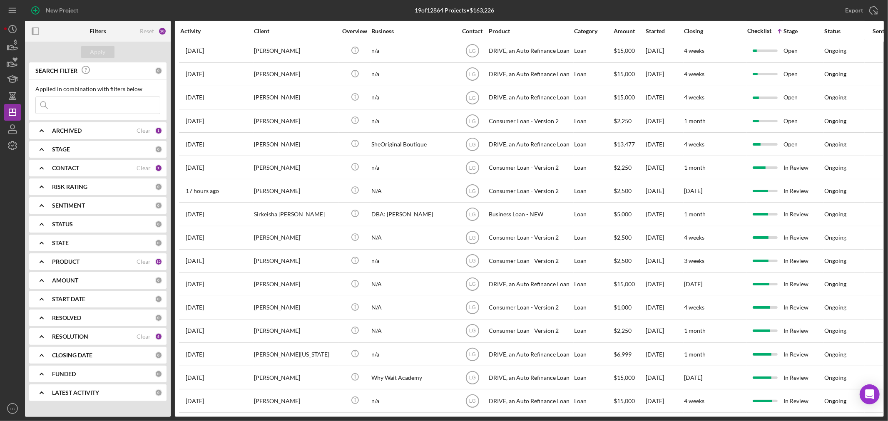
click at [755, 27] on div "Checklist Icon/Table Sort Arrow" at bounding box center [764, 31] width 35 height 20
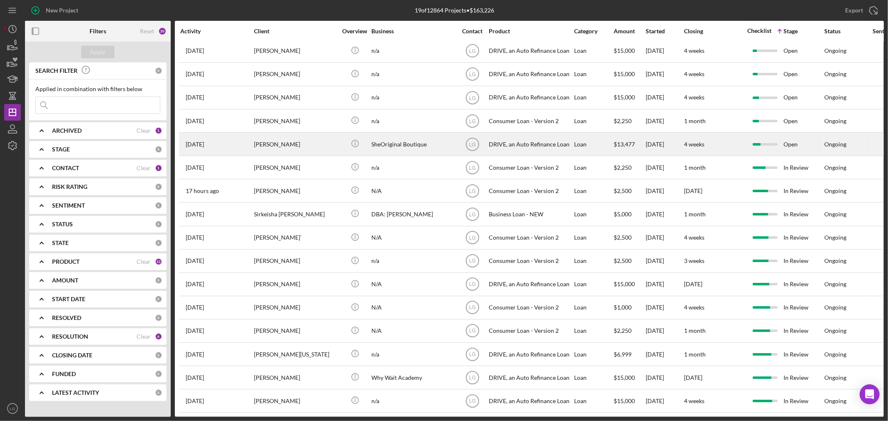
click at [306, 133] on div "[PERSON_NAME]" at bounding box center [295, 144] width 83 height 22
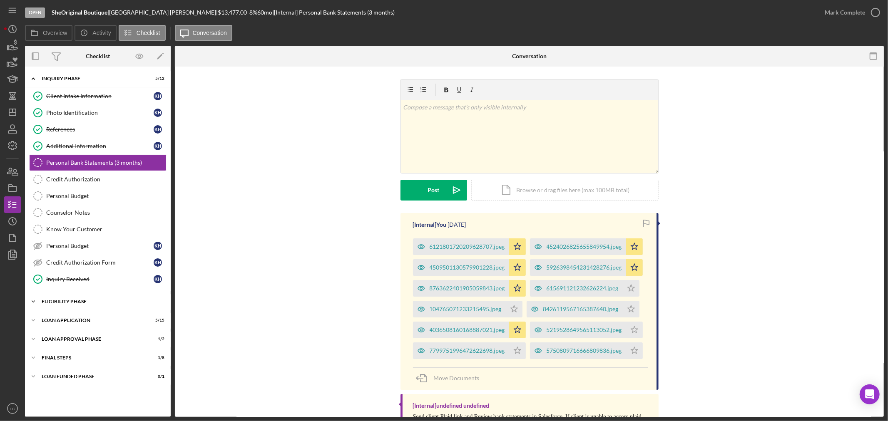
click at [94, 296] on div "Icon/Expander Eligibility Phase 2 / 4" at bounding box center [98, 301] width 146 height 17
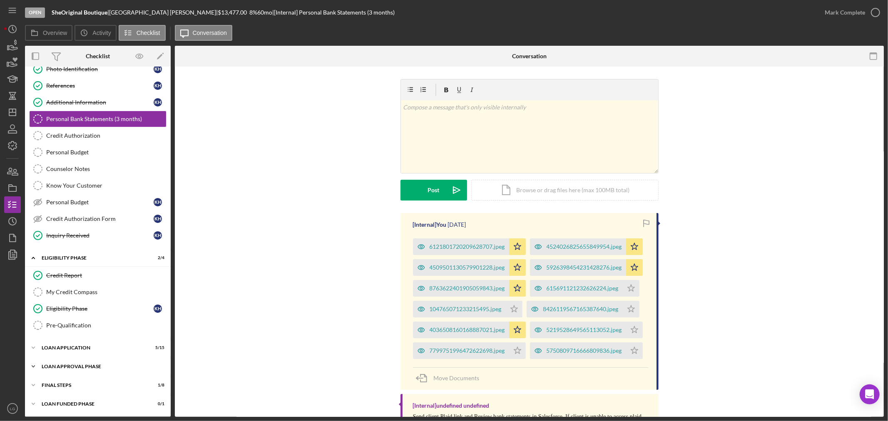
click at [85, 373] on div "Icon/Expander Loan Approval Phase 1 / 2" at bounding box center [98, 366] width 146 height 17
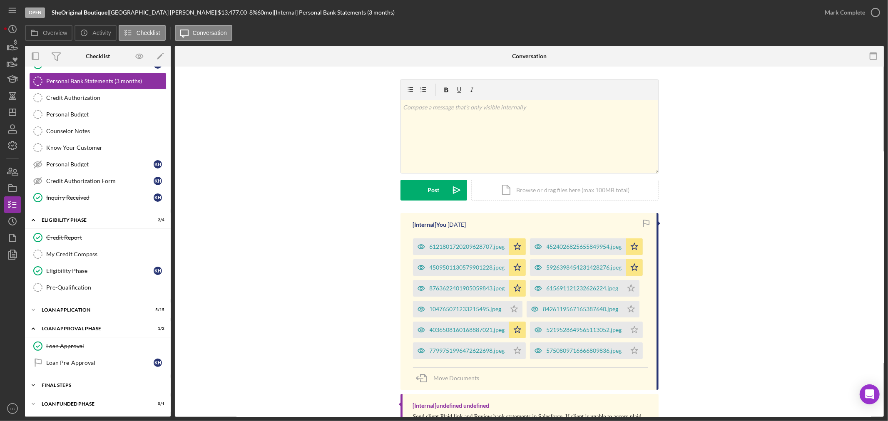
click at [78, 386] on div "FINAL STEPS" at bounding box center [101, 385] width 119 height 5
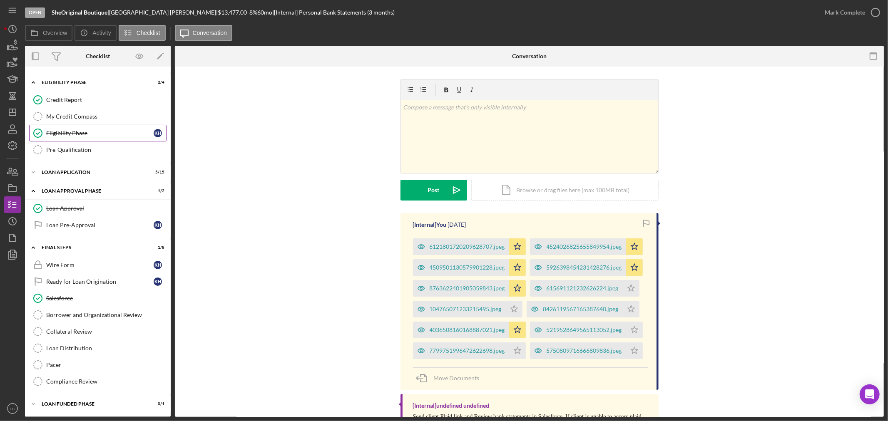
scroll to position [82, 0]
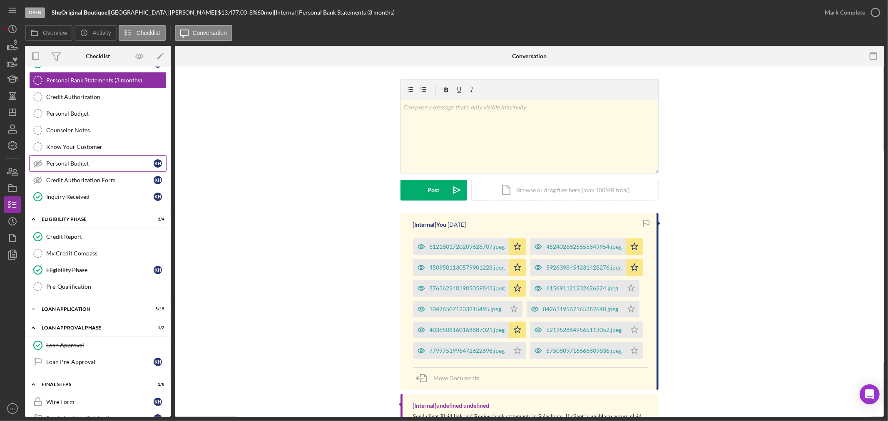
click at [67, 158] on link "Personal Budget Personal Budget K H" at bounding box center [97, 163] width 137 height 17
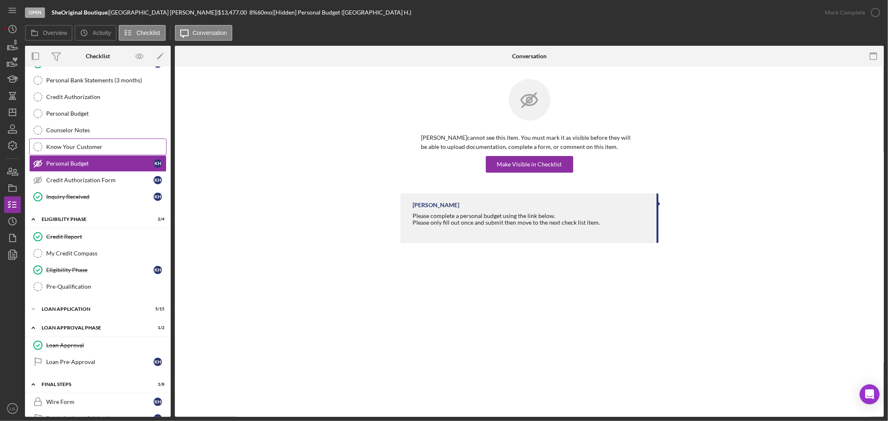
click at [96, 184] on link "Credit Authorization Form Credit Authorization Form K H" at bounding box center [97, 180] width 137 height 17
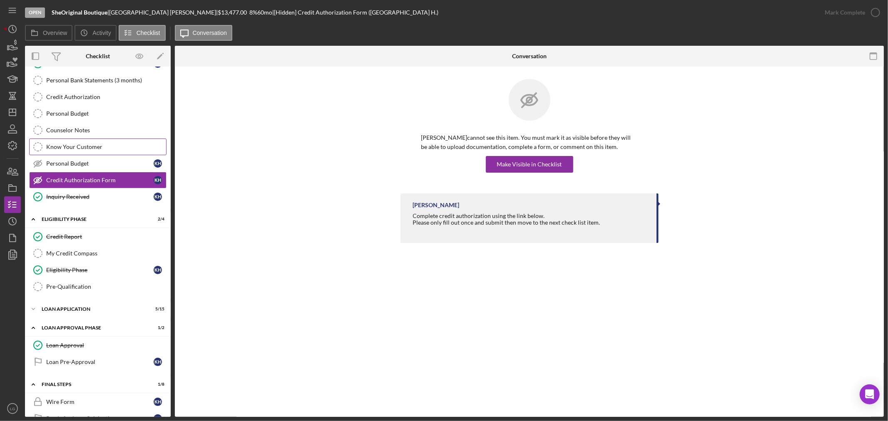
click at [91, 144] on div "Know Your Customer" at bounding box center [106, 147] width 120 height 7
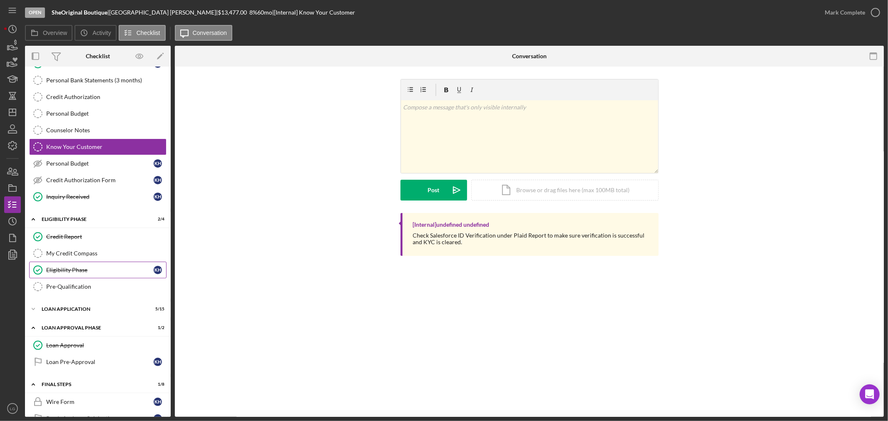
scroll to position [221, 0]
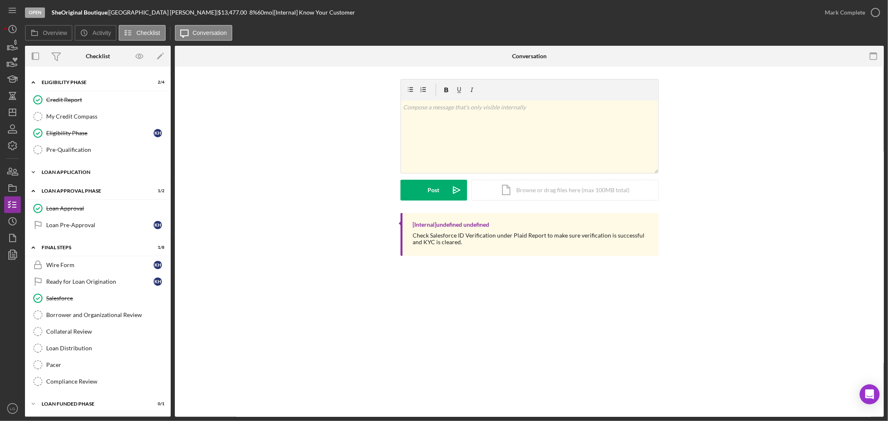
click at [77, 175] on div "Icon/Expander Loan Application 5 / 15" at bounding box center [98, 172] width 146 height 17
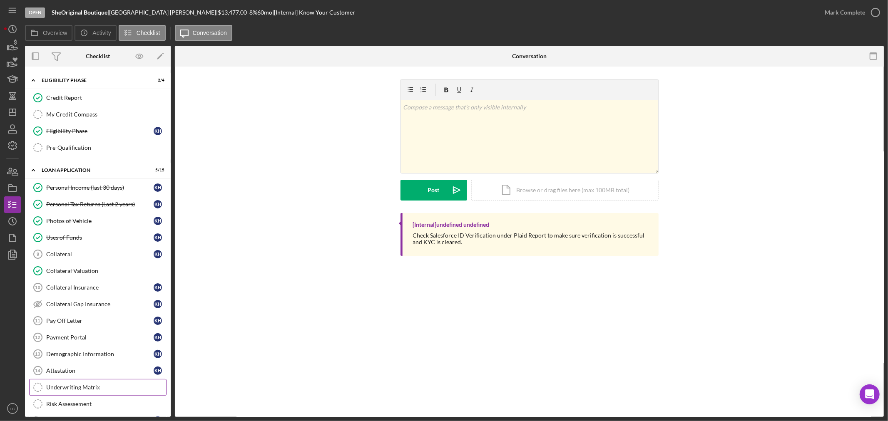
click at [83, 384] on link "Underwriting Matrix Underwriting Matrix" at bounding box center [97, 387] width 137 height 17
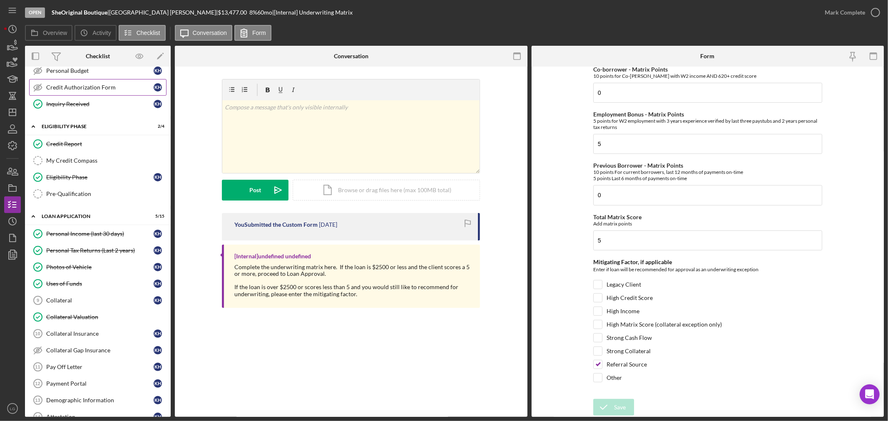
scroll to position [129, 0]
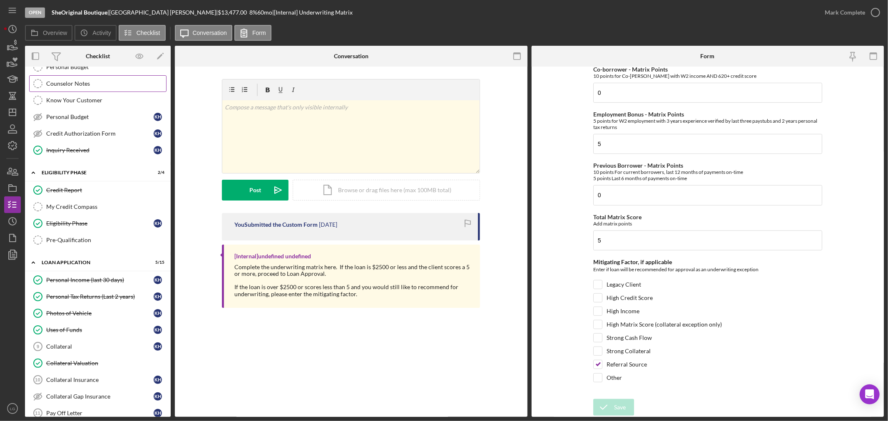
click at [77, 86] on div "Counselor Notes" at bounding box center [106, 83] width 120 height 7
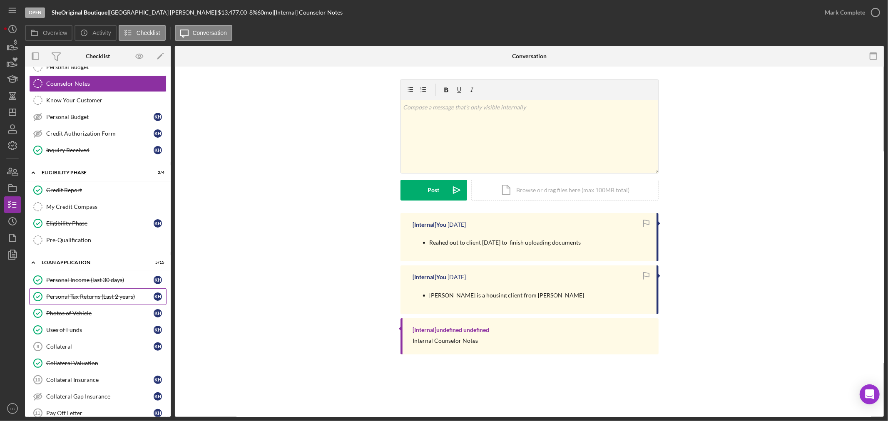
click at [81, 298] on div "Personal Tax Returns (Last 2 years)" at bounding box center [99, 296] width 107 height 7
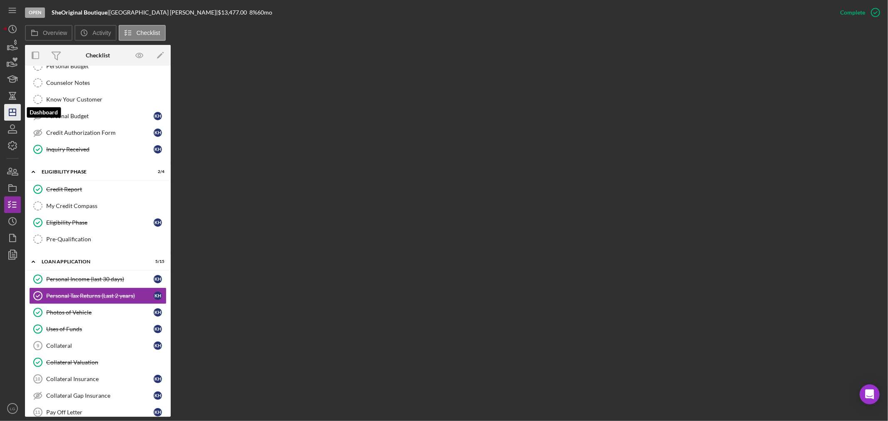
click at [10, 111] on icon "Icon/Dashboard" at bounding box center [12, 112] width 21 height 21
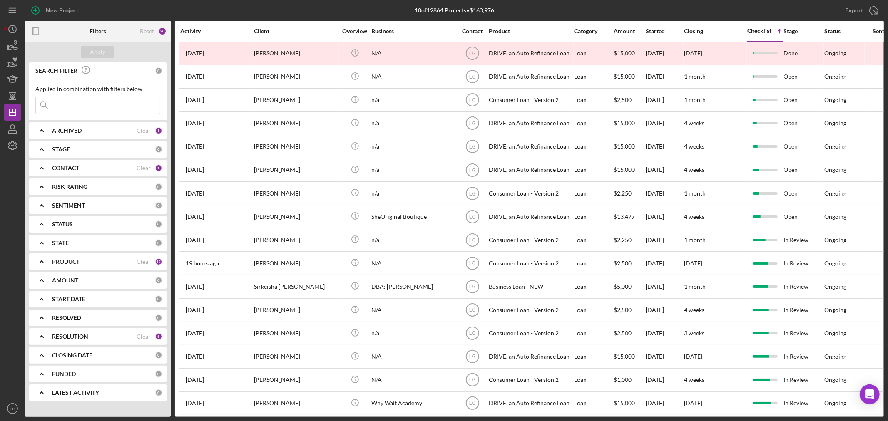
click at [139, 109] on input at bounding box center [98, 105] width 124 height 17
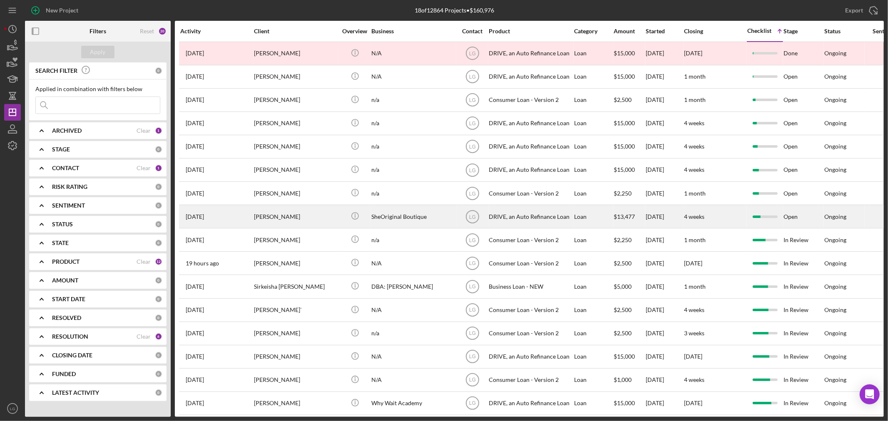
click at [299, 216] on div "[PERSON_NAME]" at bounding box center [295, 217] width 83 height 22
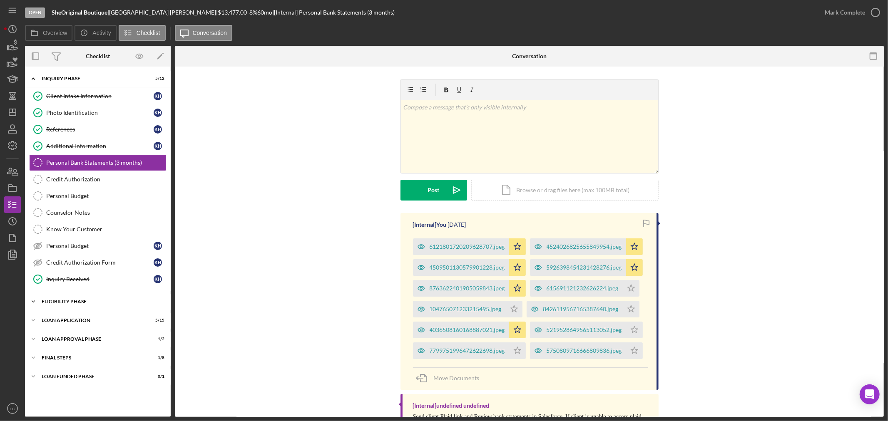
click at [116, 306] on div "Icon/Expander Eligibility Phase 2 / 4" at bounding box center [98, 301] width 146 height 17
click at [81, 393] on div "Loan Application" at bounding box center [101, 391] width 119 height 5
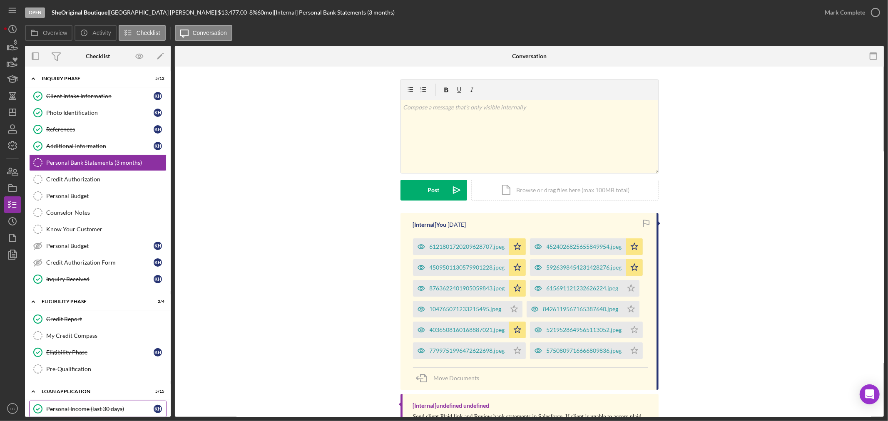
click at [75, 410] on div "Personal Income (last 30 days)" at bounding box center [99, 409] width 107 height 7
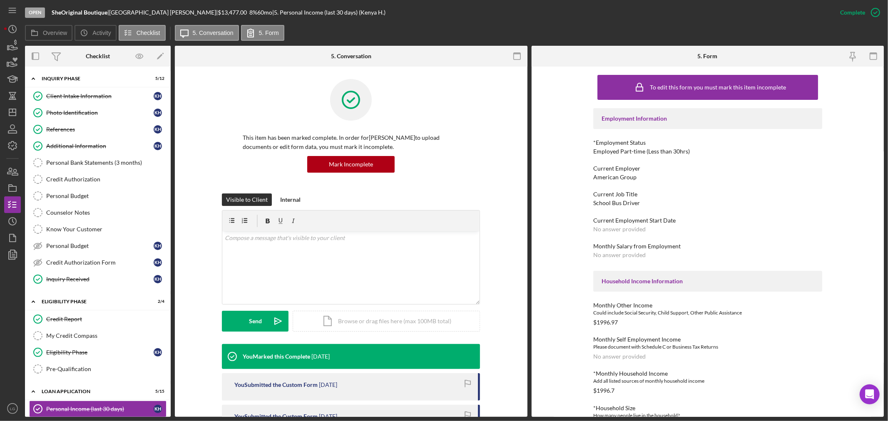
scroll to position [46, 0]
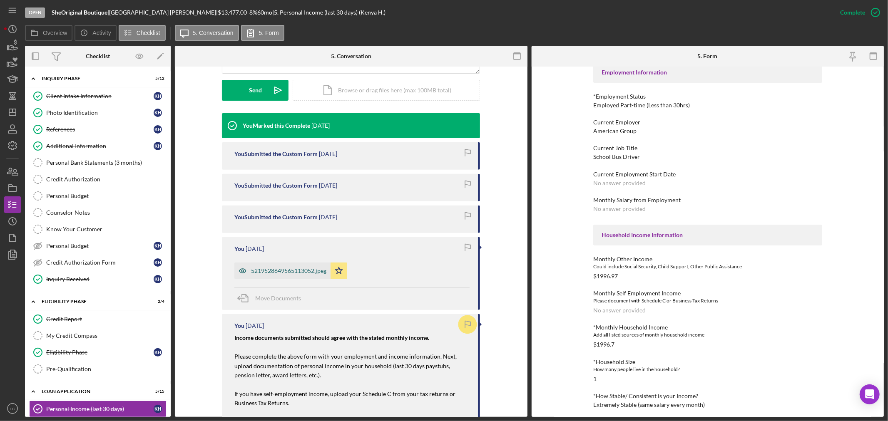
click at [271, 273] on div "5219528649565113052.jpeg" at bounding box center [288, 271] width 75 height 7
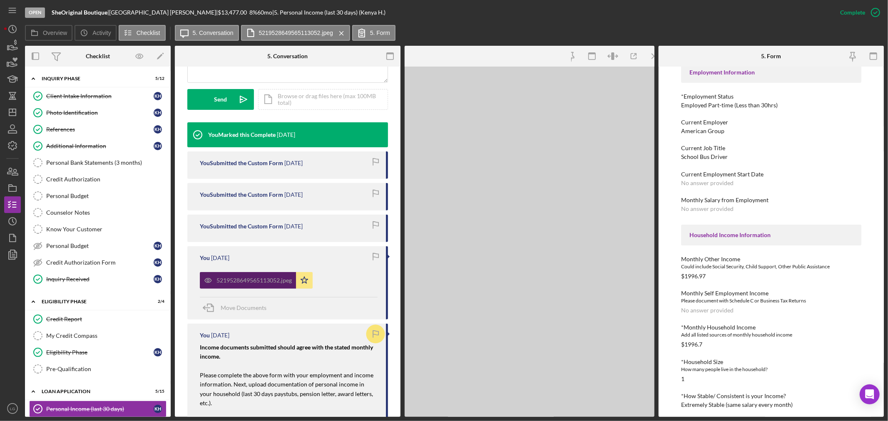
scroll to position [240, 0]
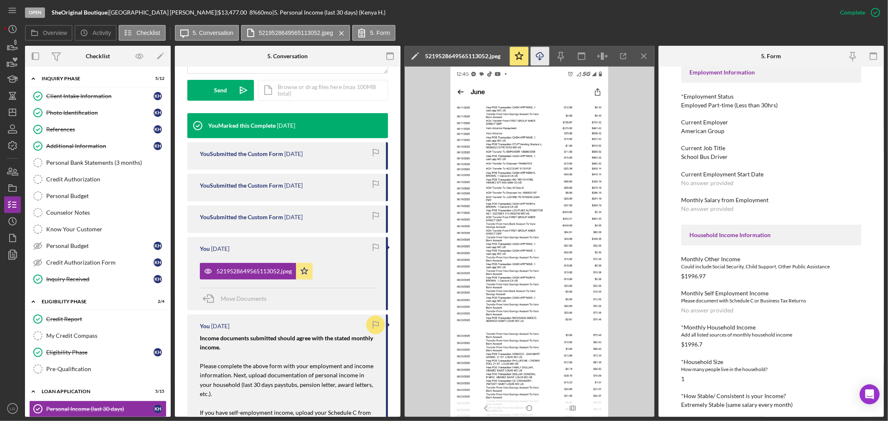
click at [544, 56] on icon "Icon/Download" at bounding box center [539, 56] width 19 height 19
click at [455, 196] on img at bounding box center [530, 242] width 250 height 351
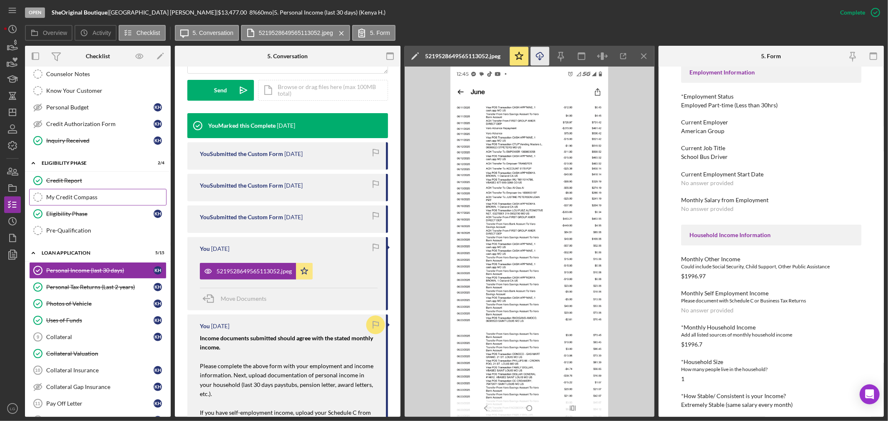
click at [71, 198] on div "My Credit Compass" at bounding box center [106, 197] width 120 height 7
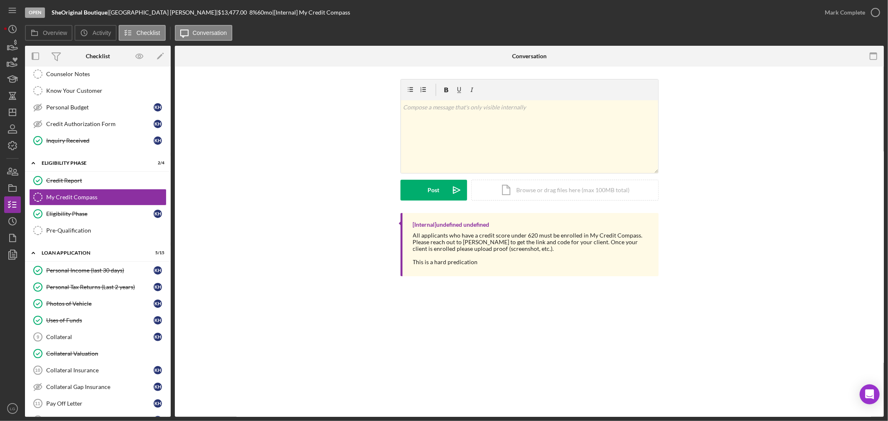
scroll to position [301, 0]
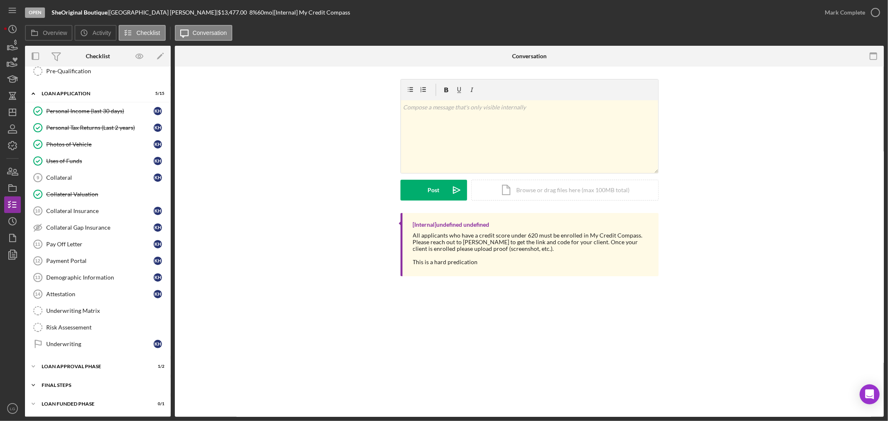
click at [87, 389] on div "Icon/Expander FINAL STEPS 1 / 8" at bounding box center [98, 385] width 146 height 17
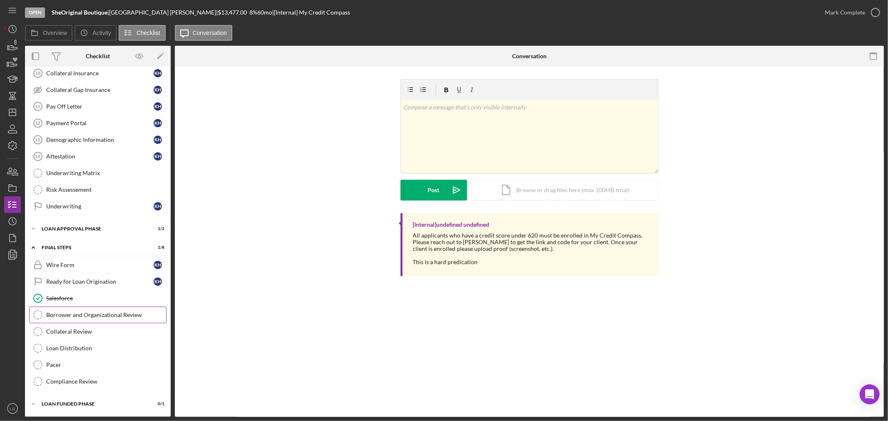
click at [78, 320] on link "Borrower and Organizational Review Borrower and Organizational Review" at bounding box center [97, 315] width 137 height 17
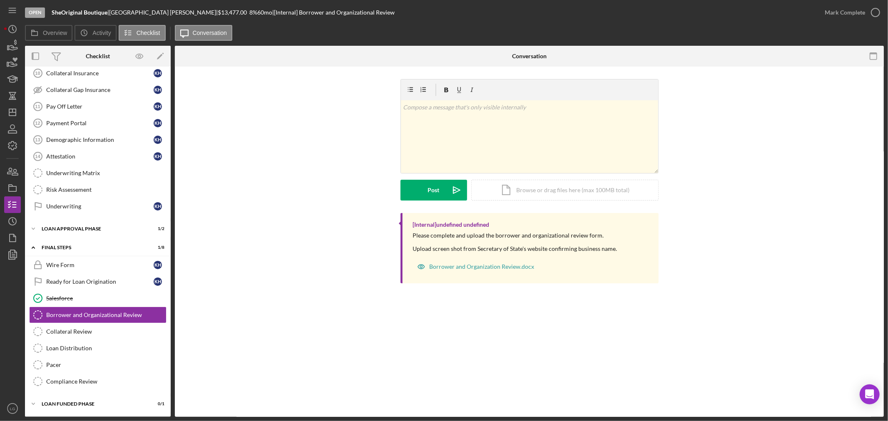
scroll to position [439, 0]
click at [85, 340] on link "Loan Distribution Loan Distribution" at bounding box center [97, 348] width 137 height 17
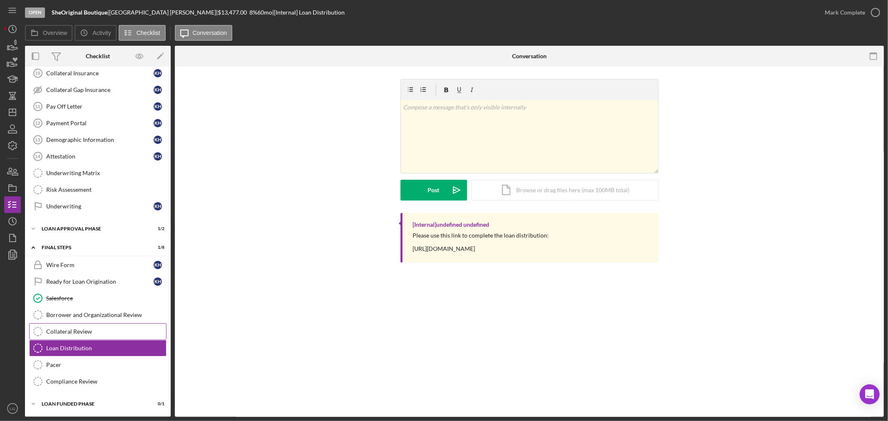
scroll to position [439, 0]
click at [99, 148] on link "Attestation 14 Attestation K H" at bounding box center [97, 156] width 137 height 17
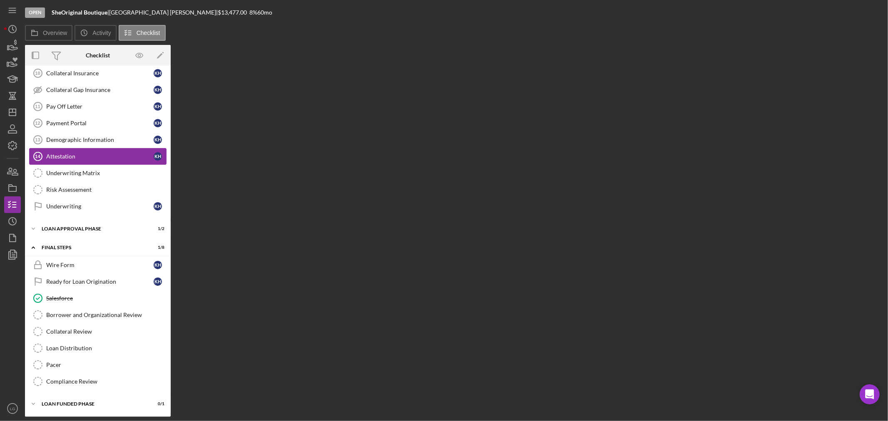
scroll to position [438, 0]
click at [65, 143] on link "Demographic Information 13 Demographic Information K H" at bounding box center [97, 140] width 137 height 17
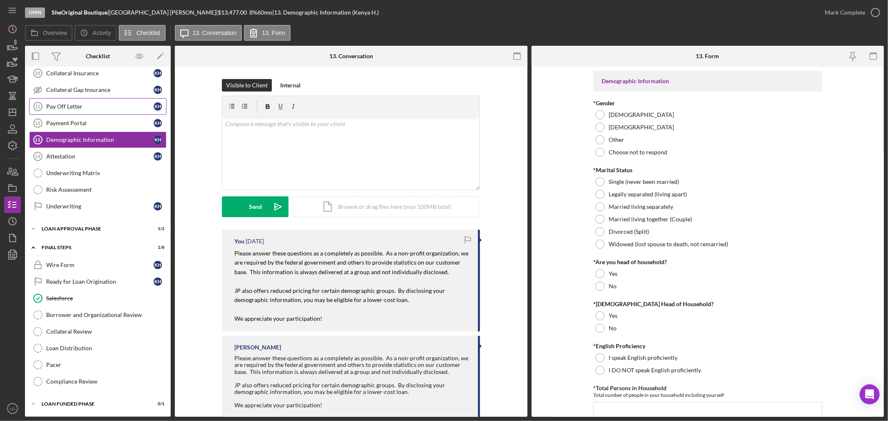
drag, startPoint x: 64, startPoint y: 113, endPoint x: 60, endPoint y: 113, distance: 4.6
click at [60, 112] on link "Pay Off Letter 11 Pay Off Letter K H" at bounding box center [97, 106] width 137 height 17
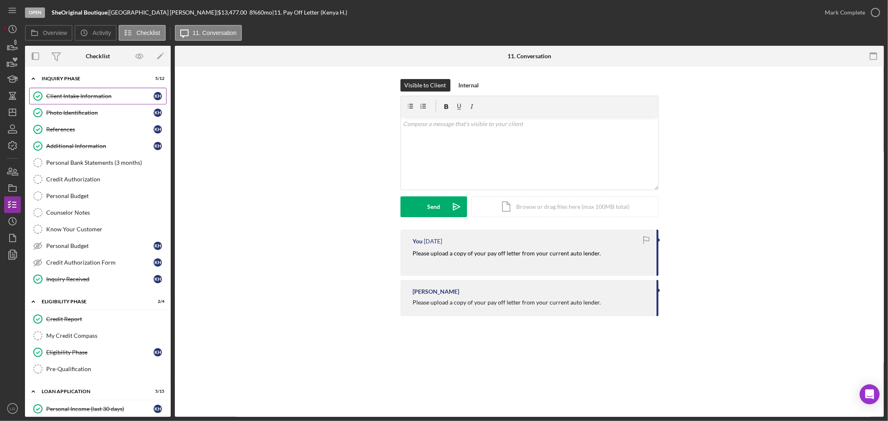
click at [69, 98] on div "Client Intake Information" at bounding box center [99, 96] width 107 height 7
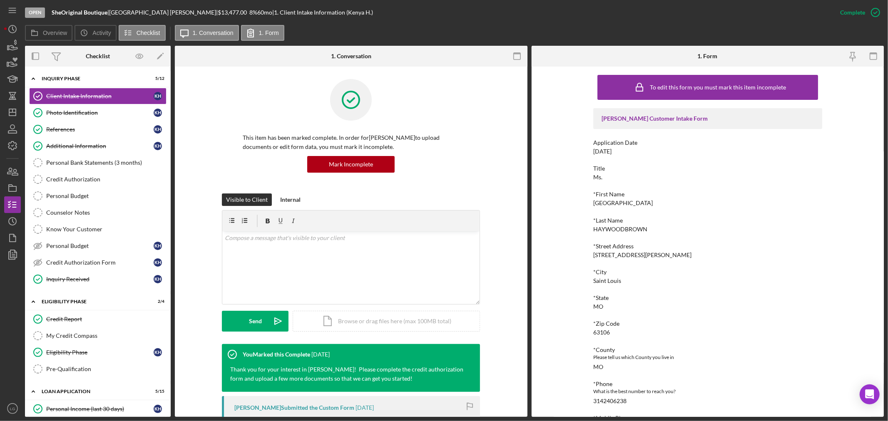
scroll to position [118, 0]
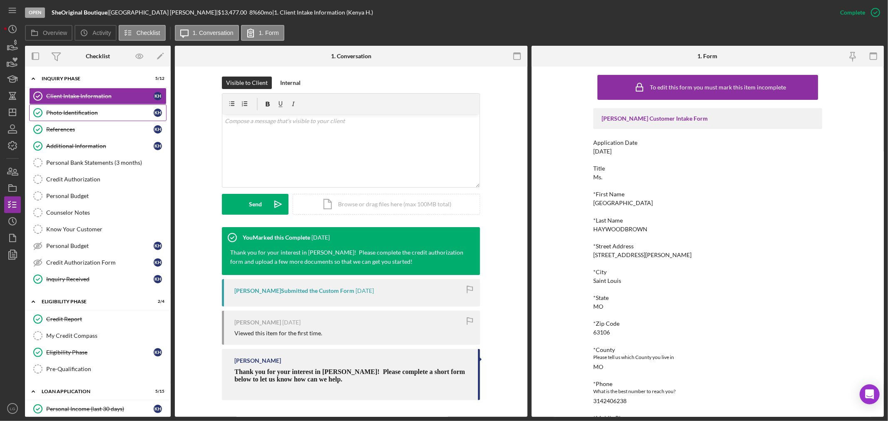
click at [58, 113] on div "Photo Identification" at bounding box center [99, 112] width 107 height 7
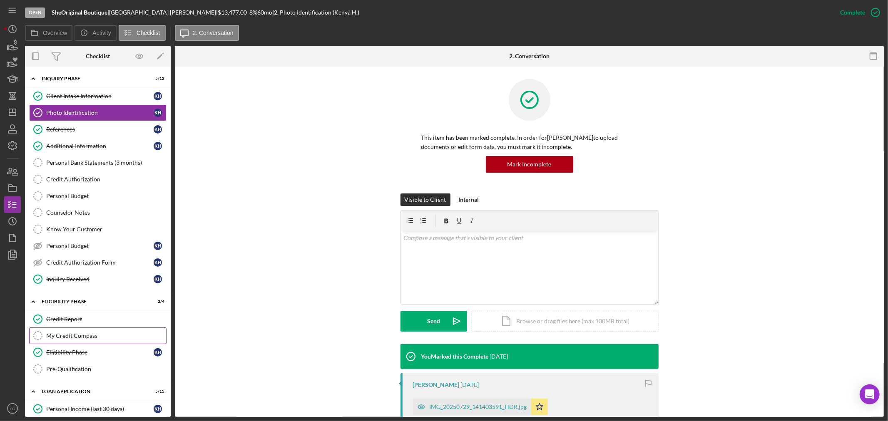
scroll to position [46, 0]
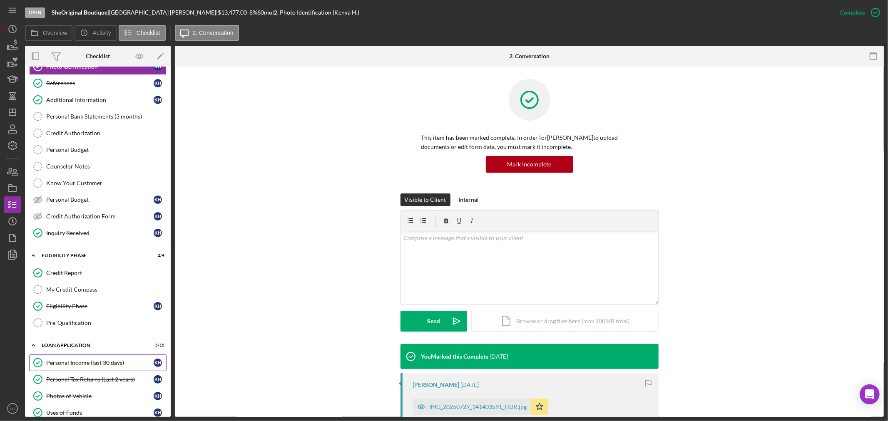
click at [102, 359] on link "Personal Income (last 30 days) Personal Income (last 30 days) K H" at bounding box center [97, 363] width 137 height 17
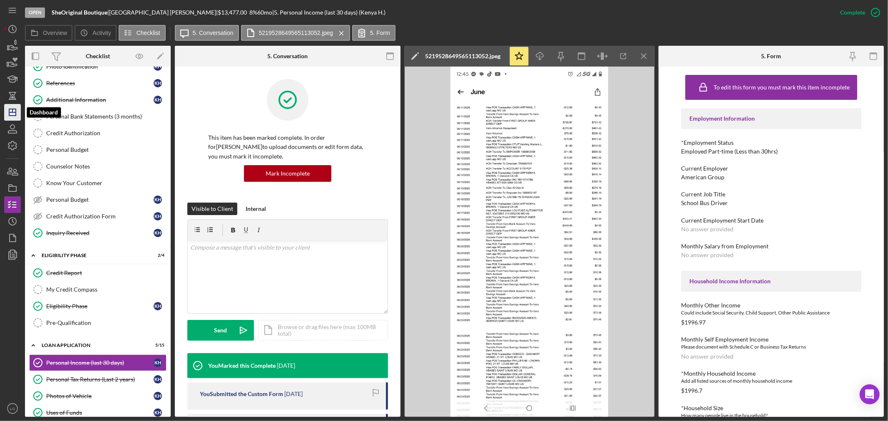
click at [12, 110] on icon "Icon/Dashboard" at bounding box center [12, 112] width 21 height 21
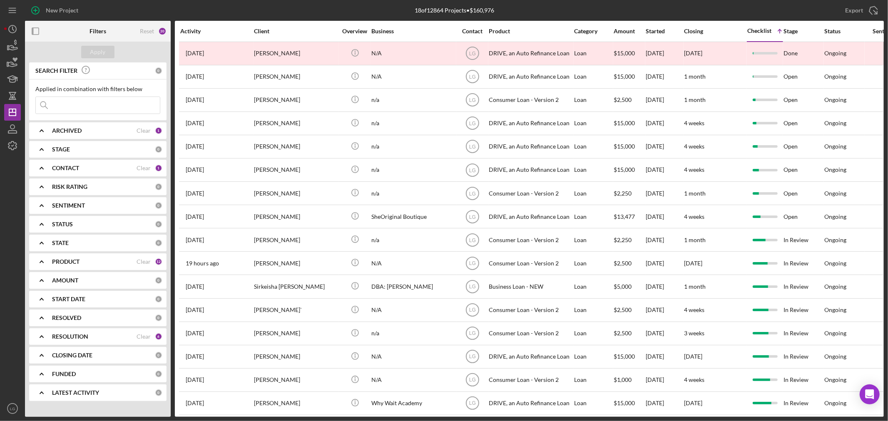
click at [82, 110] on input at bounding box center [98, 105] width 124 height 17
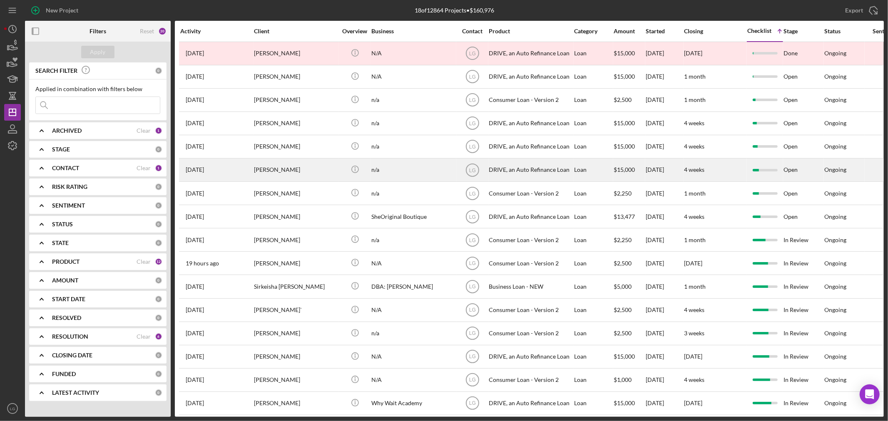
click at [296, 168] on div "[PERSON_NAME]" at bounding box center [295, 170] width 83 height 22
